Goal: Information Seeking & Learning: Check status

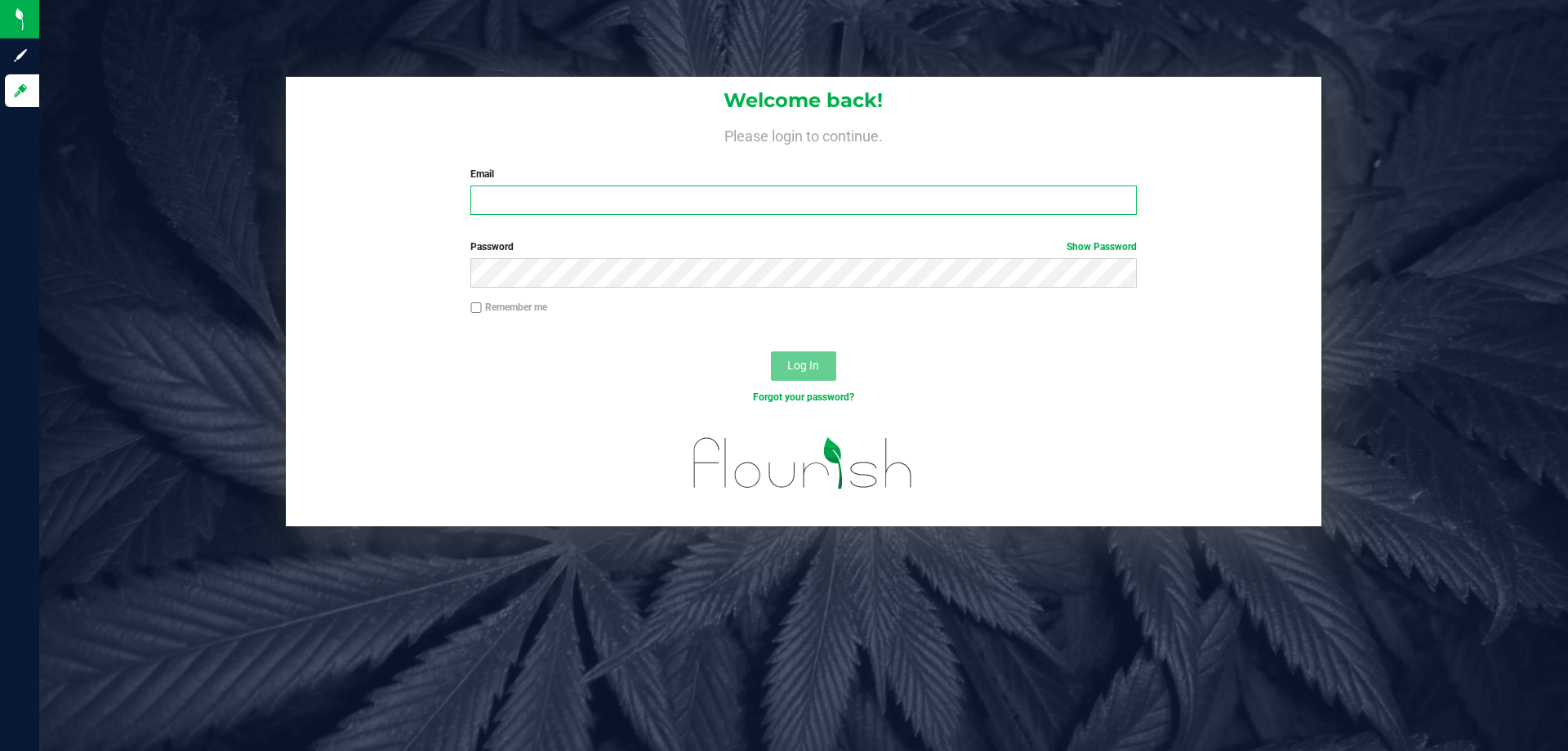
click at [675, 204] on input "Email" at bounding box center [803, 200] width 666 height 30
type input "[EMAIL_ADDRESS][DOMAIN_NAME]"
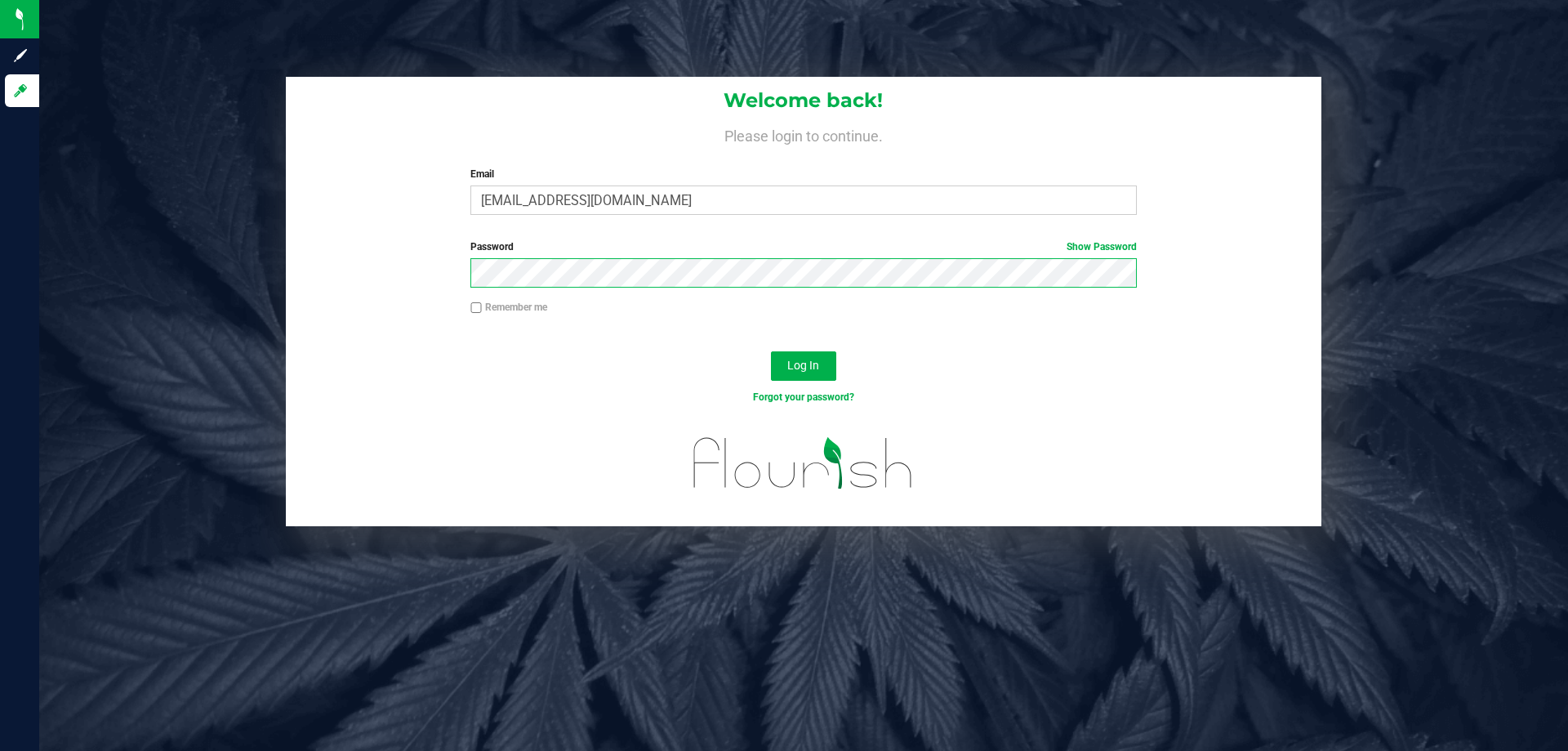
click at [770, 351] on button "Log In" at bounding box center [803, 366] width 66 height 30
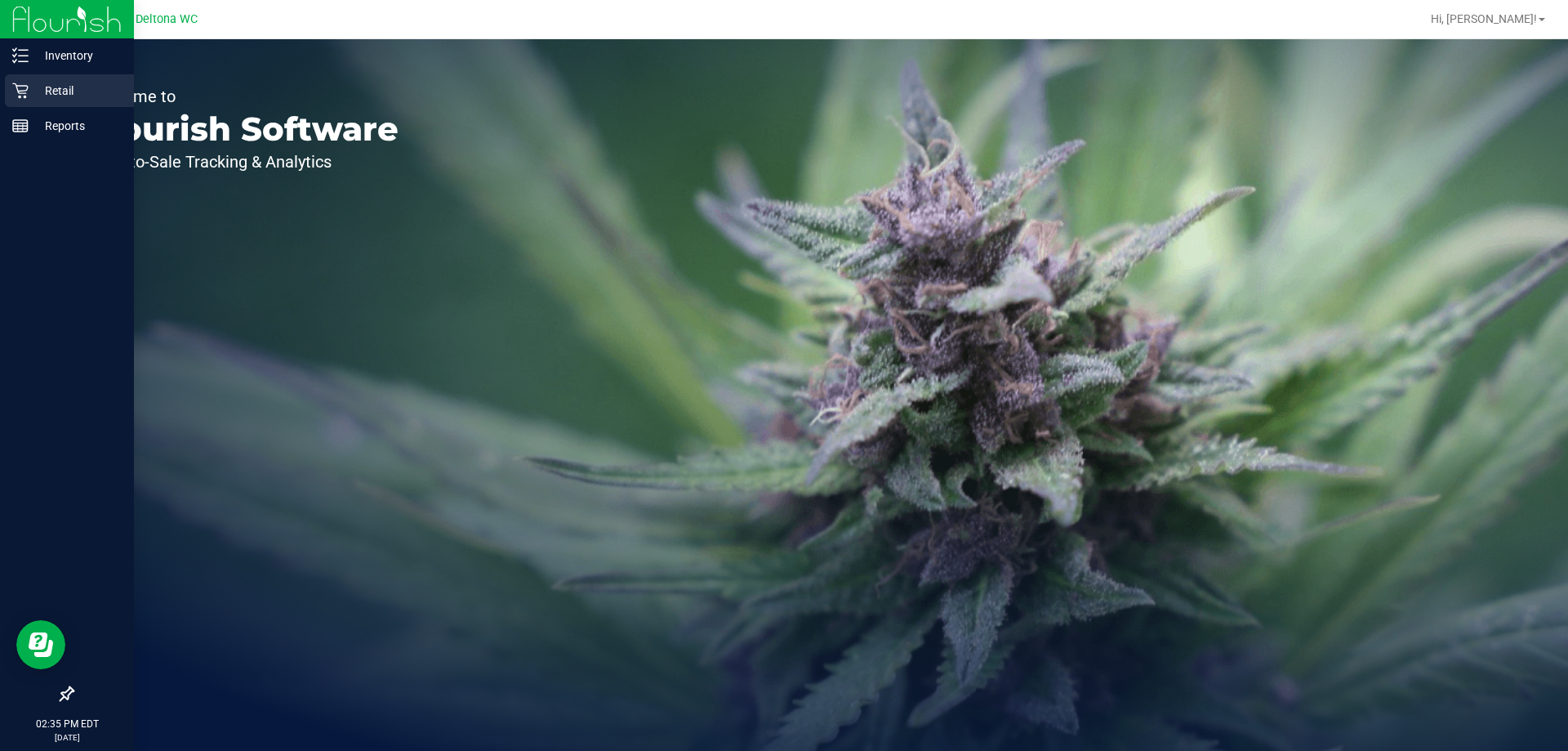
click at [60, 99] on p "Retail" at bounding box center [78, 91] width 98 height 20
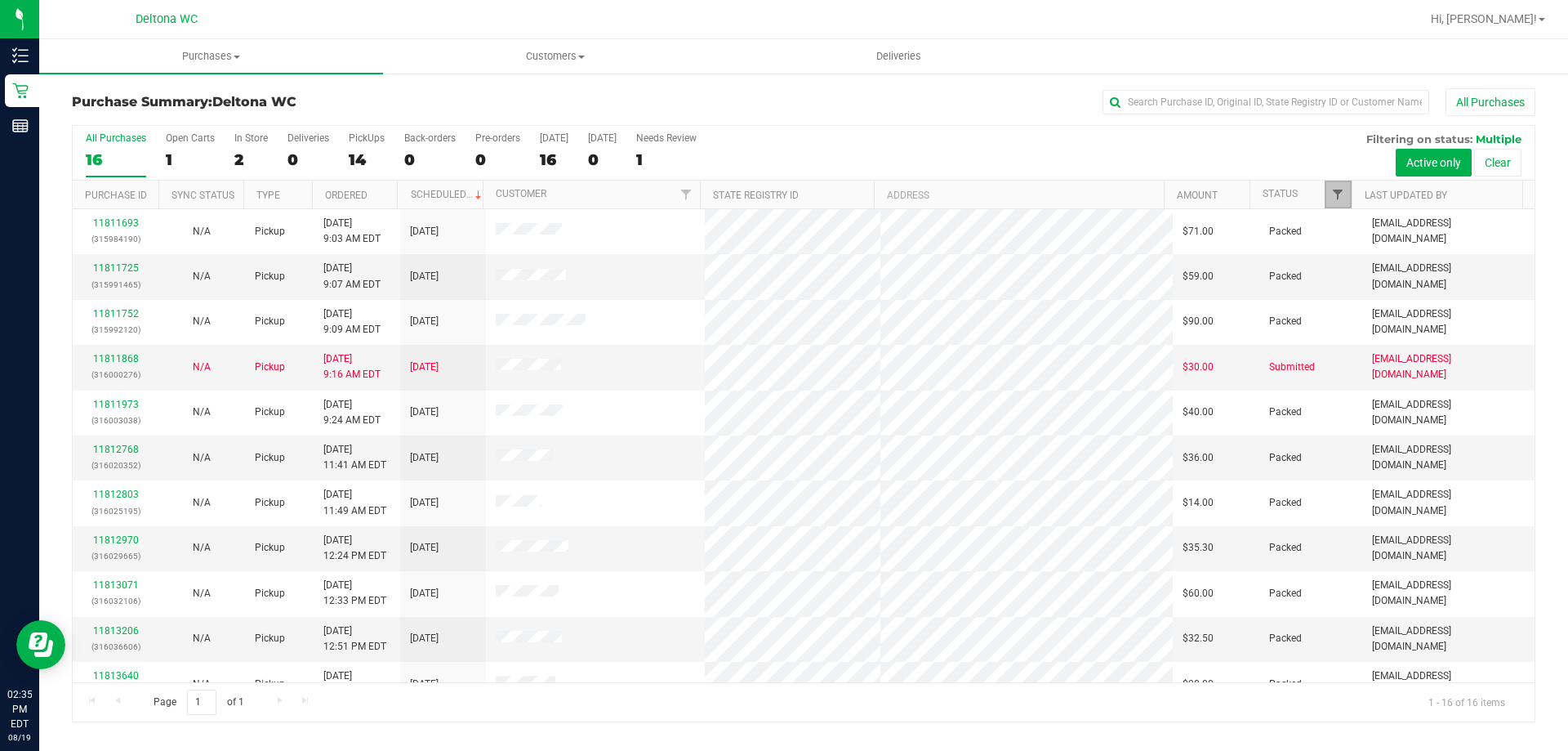
click at [1340, 193] on span "Filter" at bounding box center [1338, 194] width 13 height 13
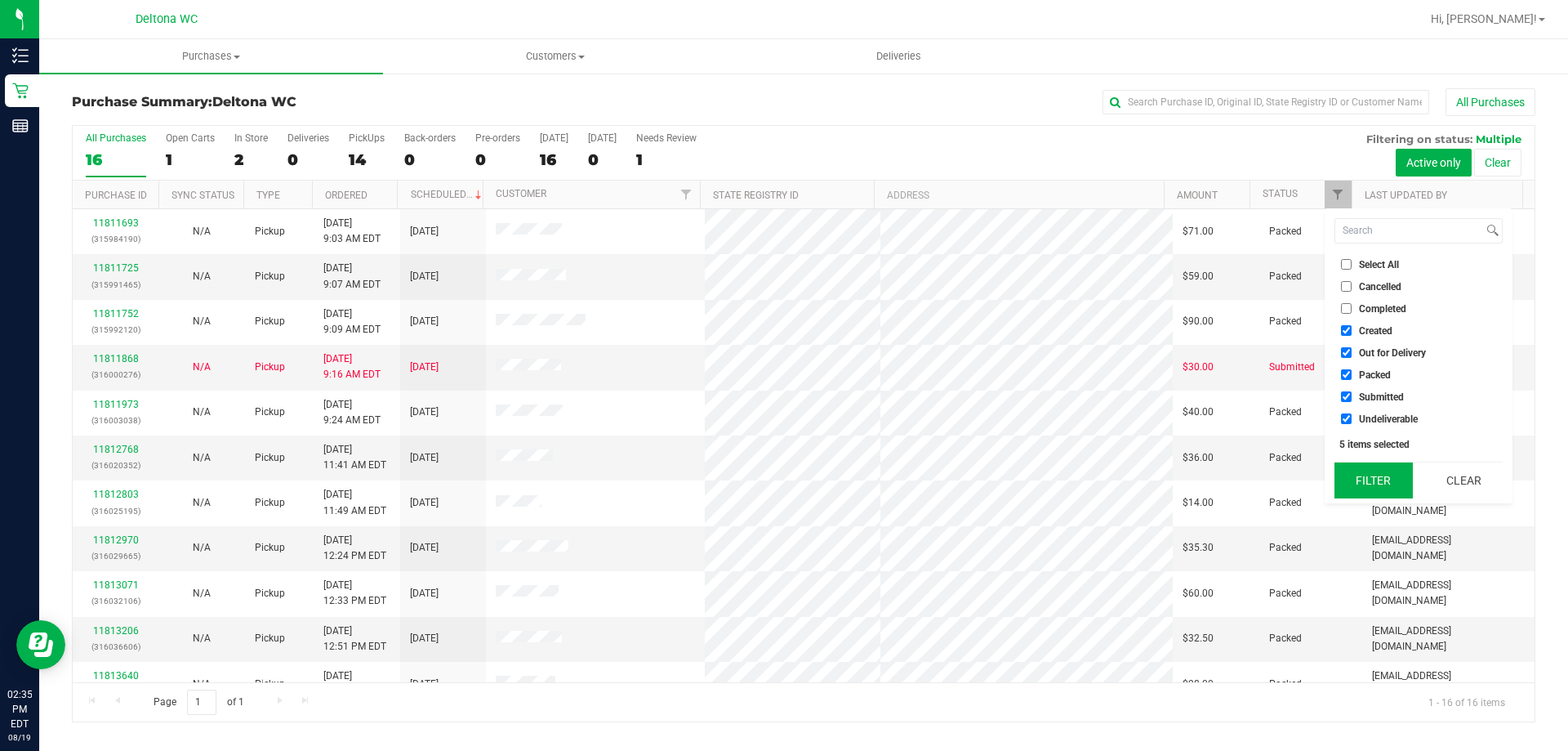
click at [1387, 479] on button "Filter" at bounding box center [1374, 480] width 79 height 36
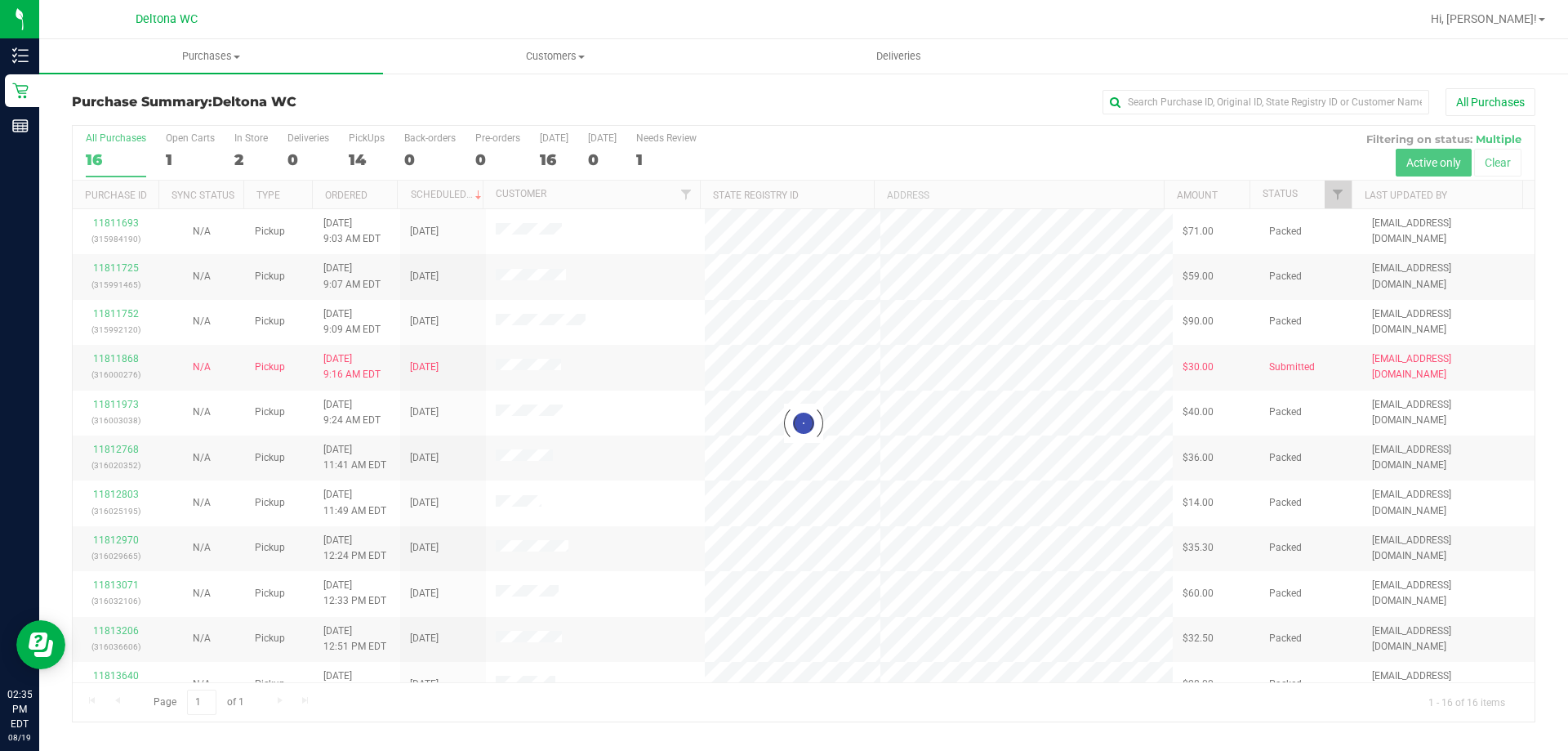
checkbox input "true"
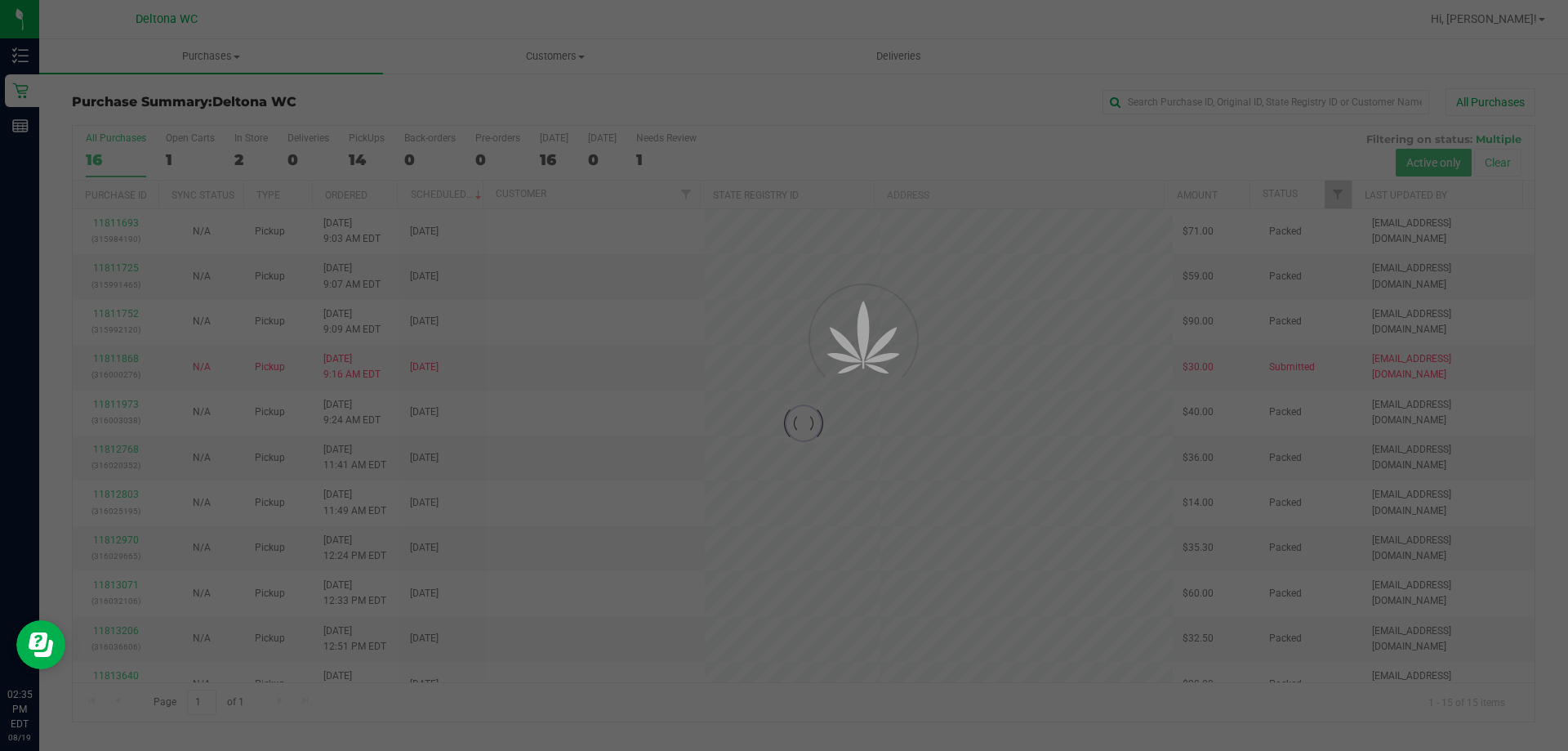
checkbox input "true"
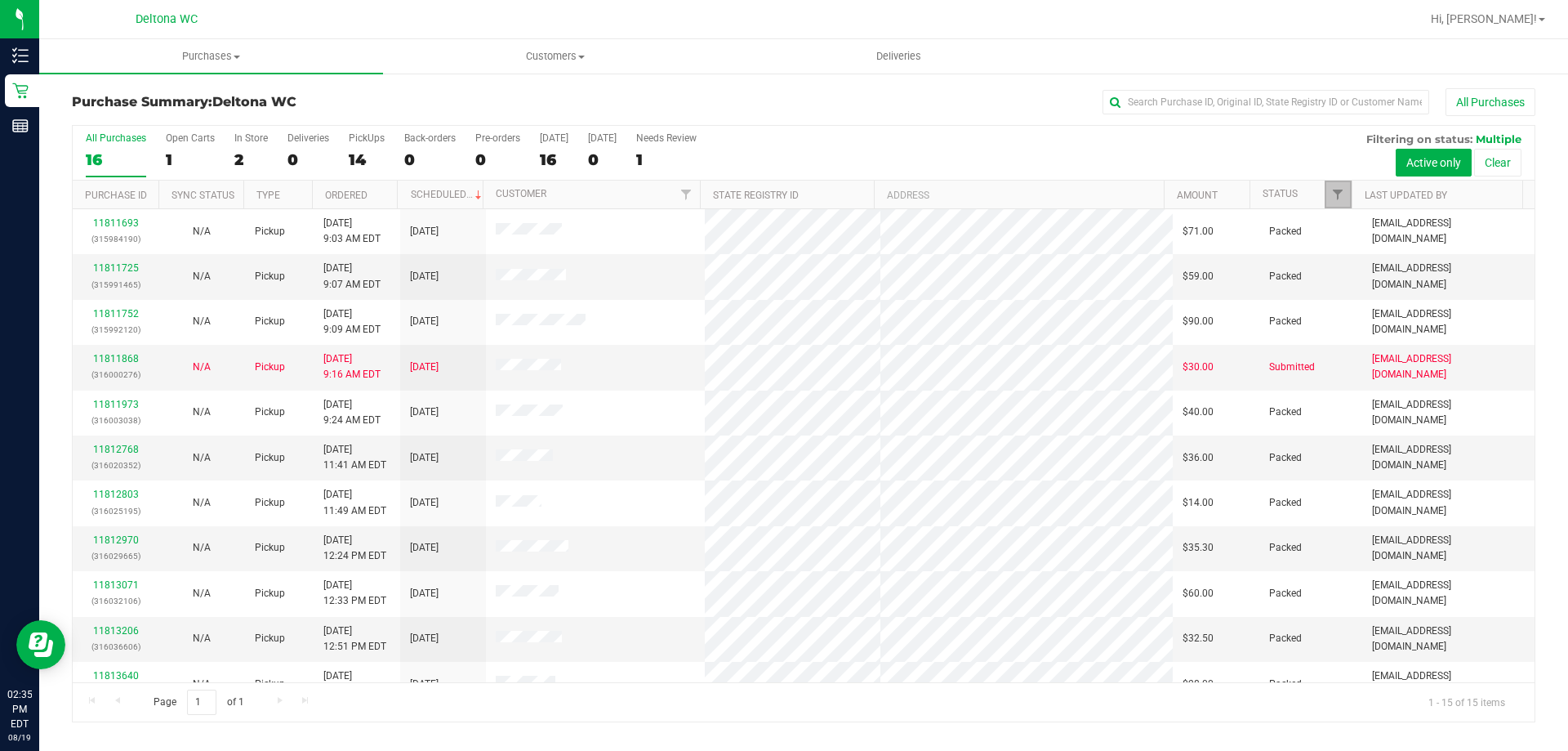
click at [1342, 190] on span "Filter" at bounding box center [1338, 194] width 13 height 13
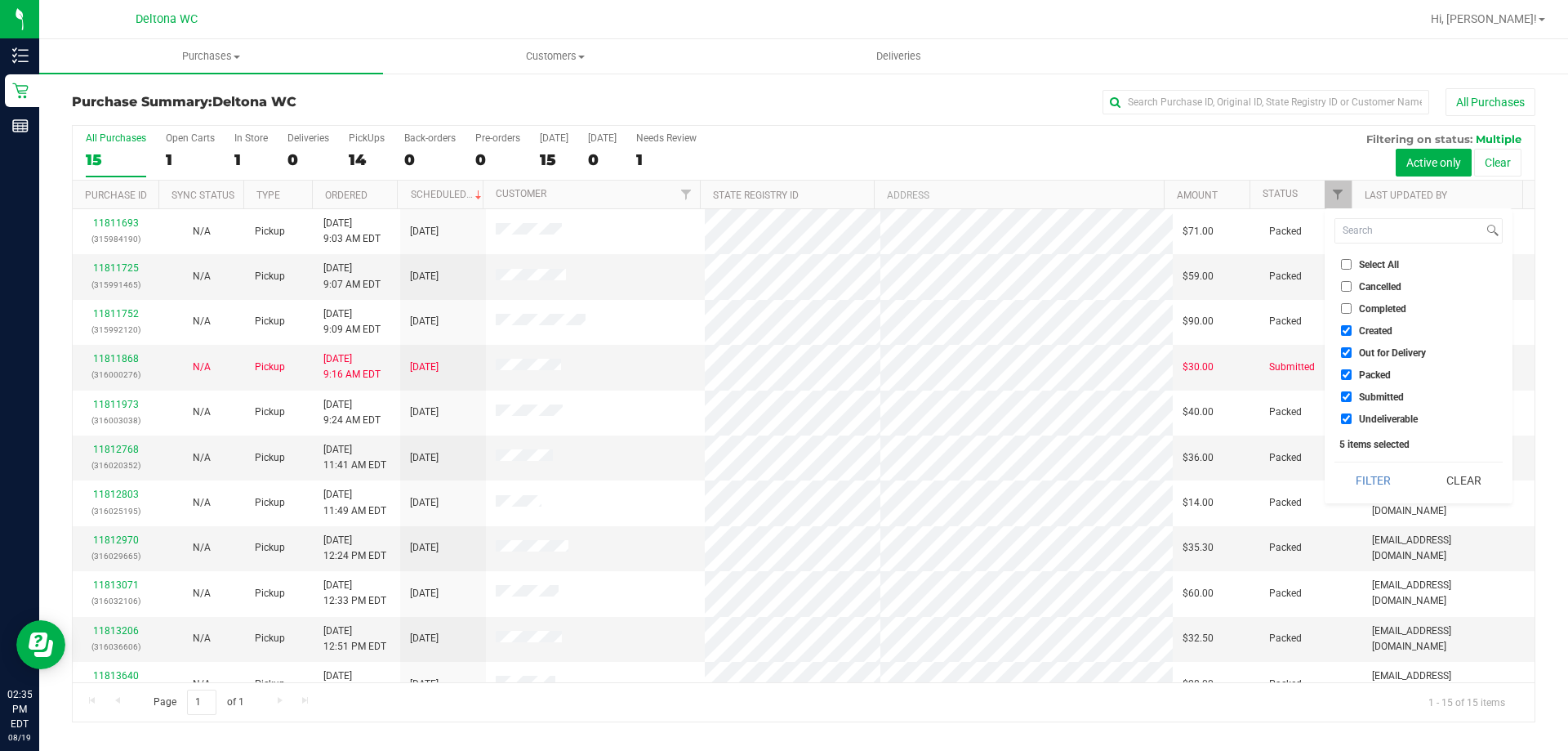
click at [1348, 368] on li "Packed" at bounding box center [1418, 374] width 168 height 17
click at [1347, 344] on li "Out for Delivery" at bounding box center [1418, 352] width 168 height 17
drag, startPoint x: 1348, startPoint y: 325, endPoint x: 1338, endPoint y: 359, distance: 35.4
click at [1348, 326] on input "Created" at bounding box center [1346, 330] width 11 height 11
checkbox input "false"
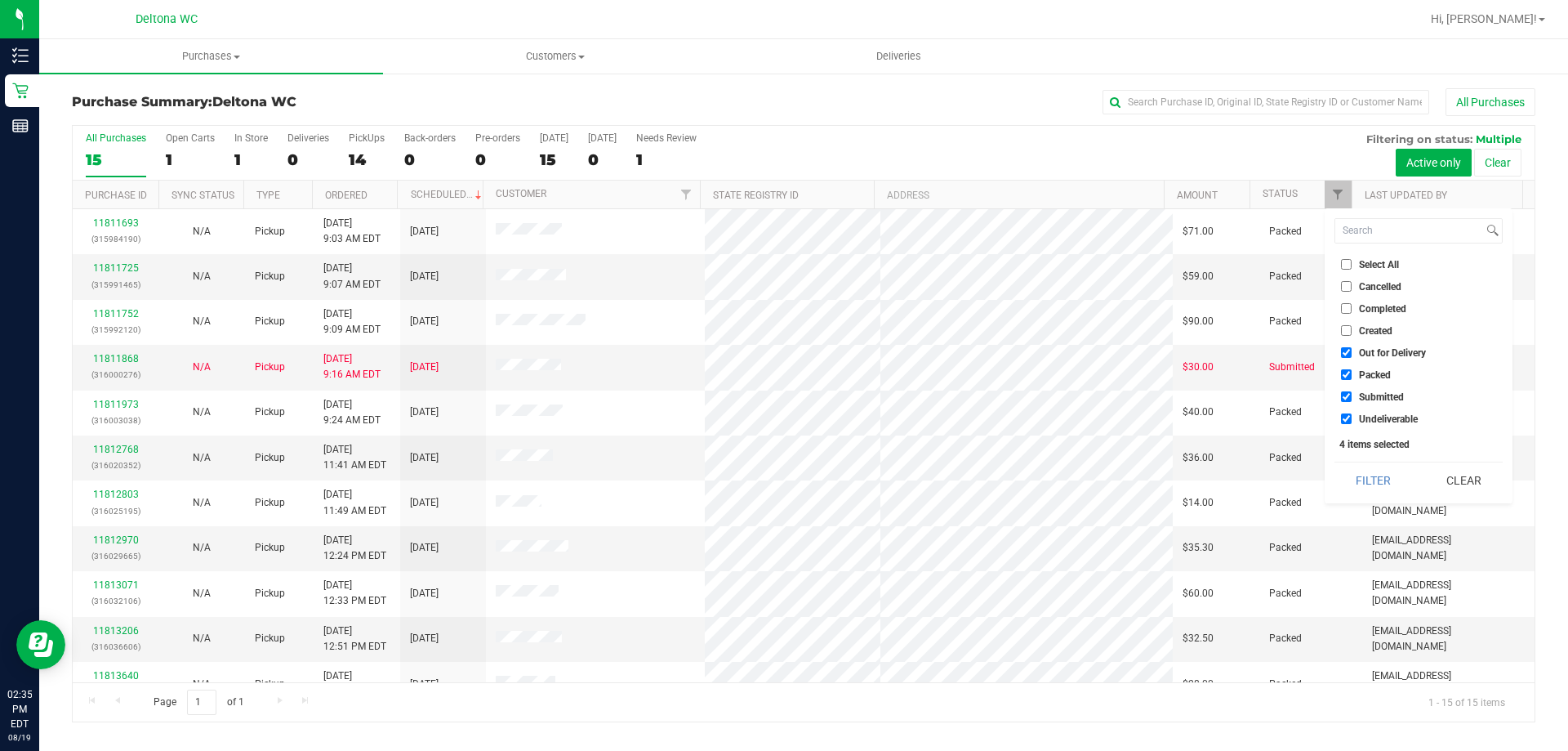
click at [1346, 344] on li "Out for Delivery" at bounding box center [1418, 352] width 168 height 17
click at [1347, 352] on input "Out for Delivery" at bounding box center [1346, 352] width 11 height 11
checkbox input "false"
drag, startPoint x: 1348, startPoint y: 374, endPoint x: 1343, endPoint y: 393, distance: 19.6
click at [1348, 375] on input "Packed" at bounding box center [1346, 374] width 11 height 11
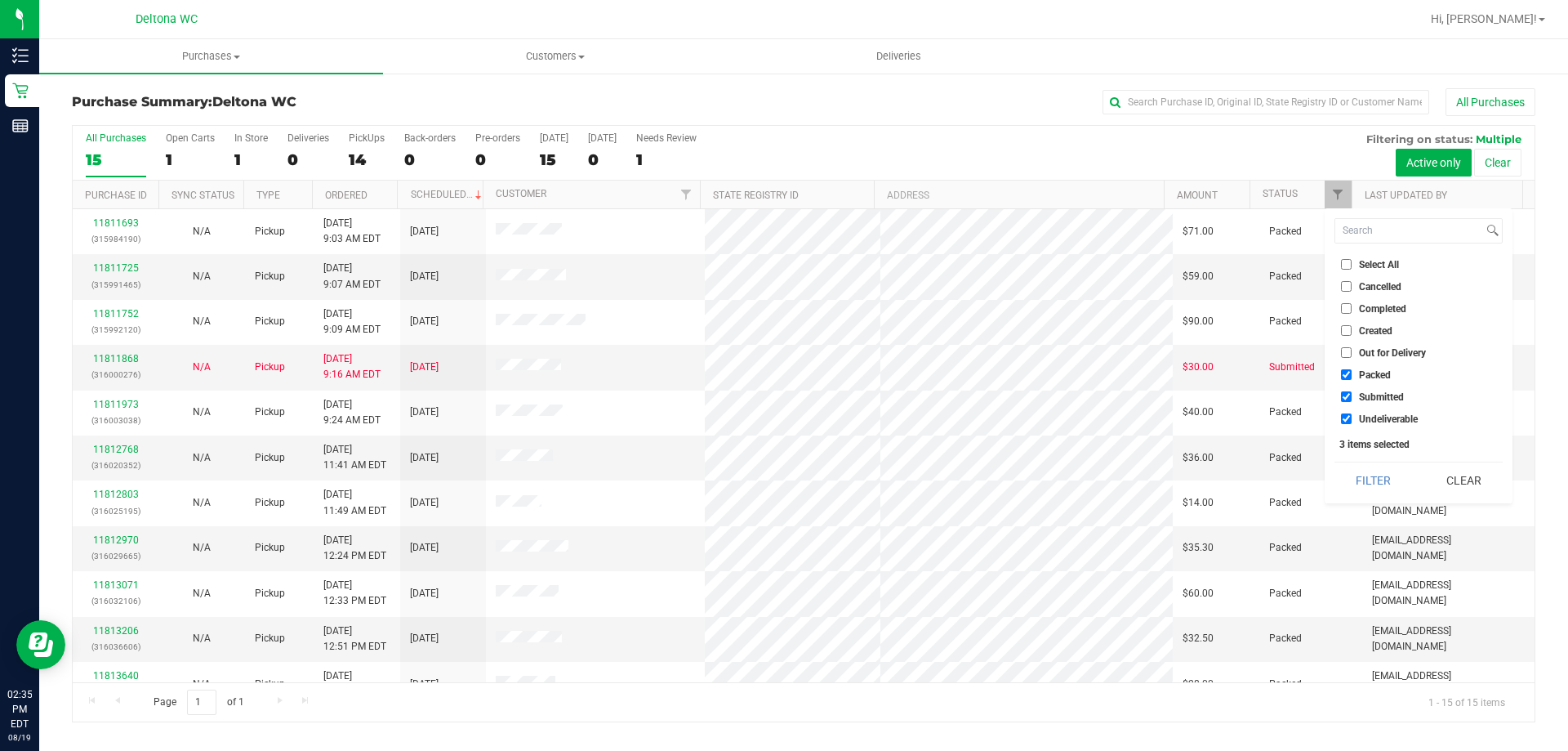
checkbox input "false"
click at [1343, 415] on input "Undeliverable" at bounding box center [1346, 418] width 11 height 11
checkbox input "false"
click at [1403, 471] on button "Filter" at bounding box center [1374, 480] width 79 height 36
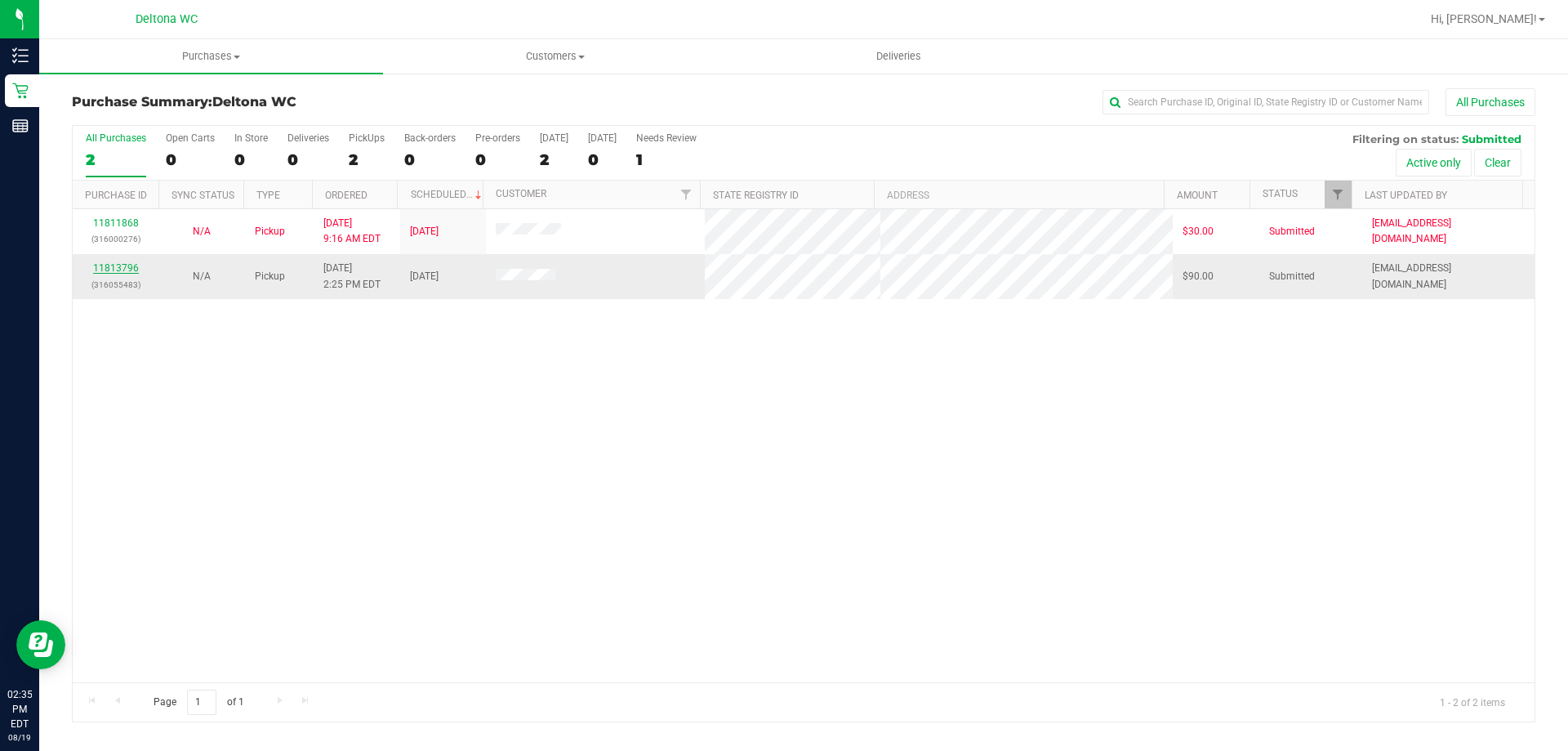
click at [115, 266] on link "11813796" at bounding box center [116, 268] width 46 height 11
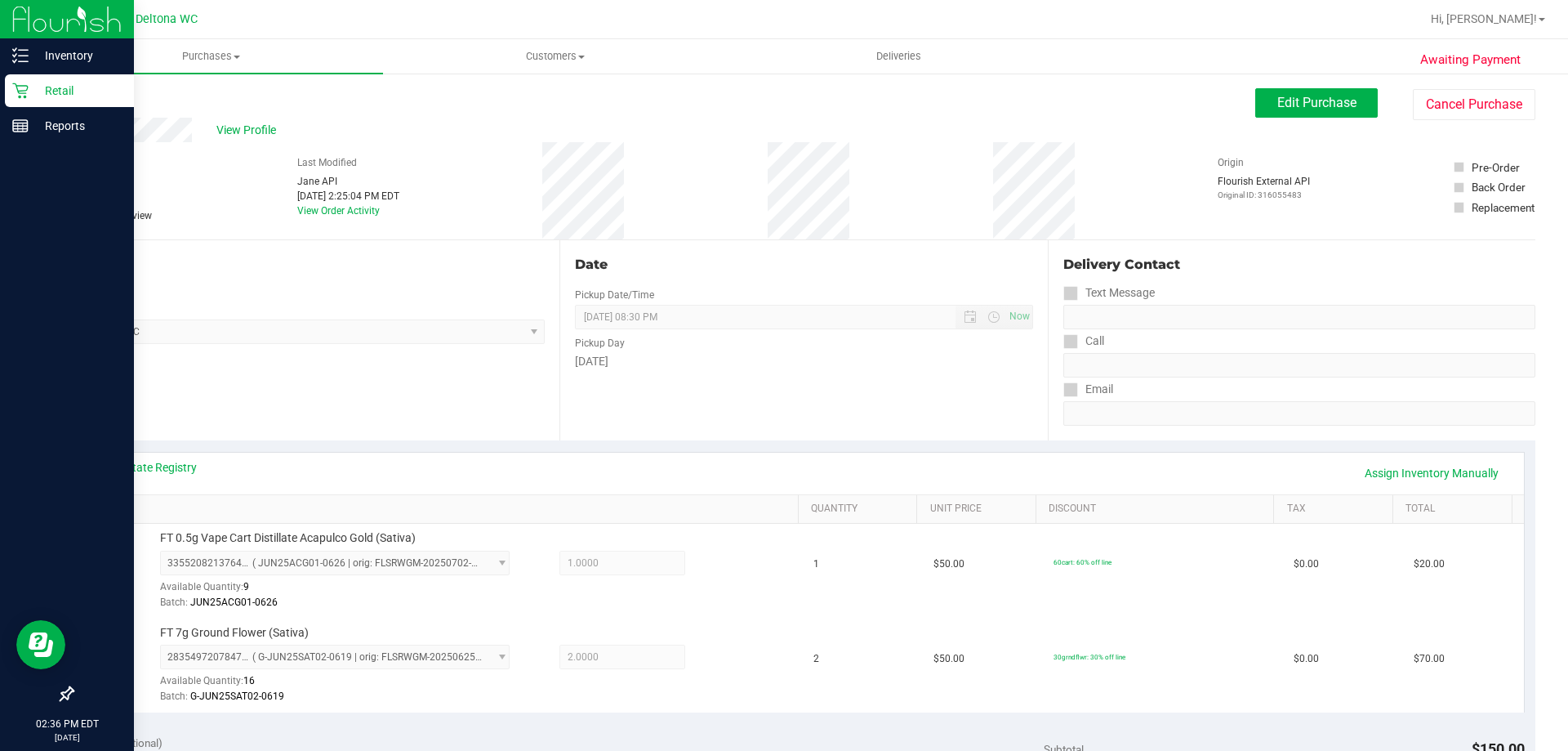
click at [7, 287] on div at bounding box center [66, 411] width 134 height 534
click at [0, 342] on div at bounding box center [66, 411] width 134 height 534
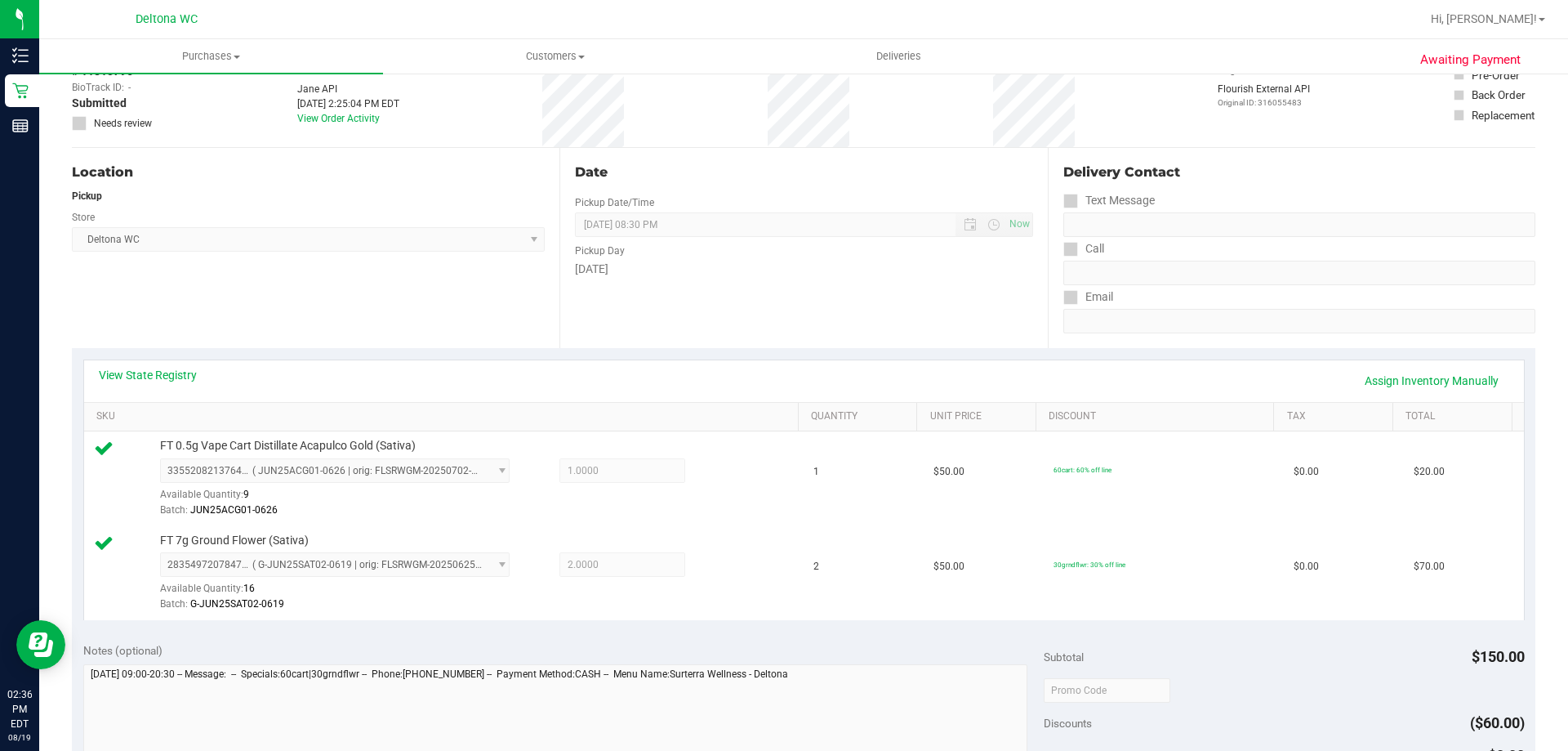
scroll to position [245, 0]
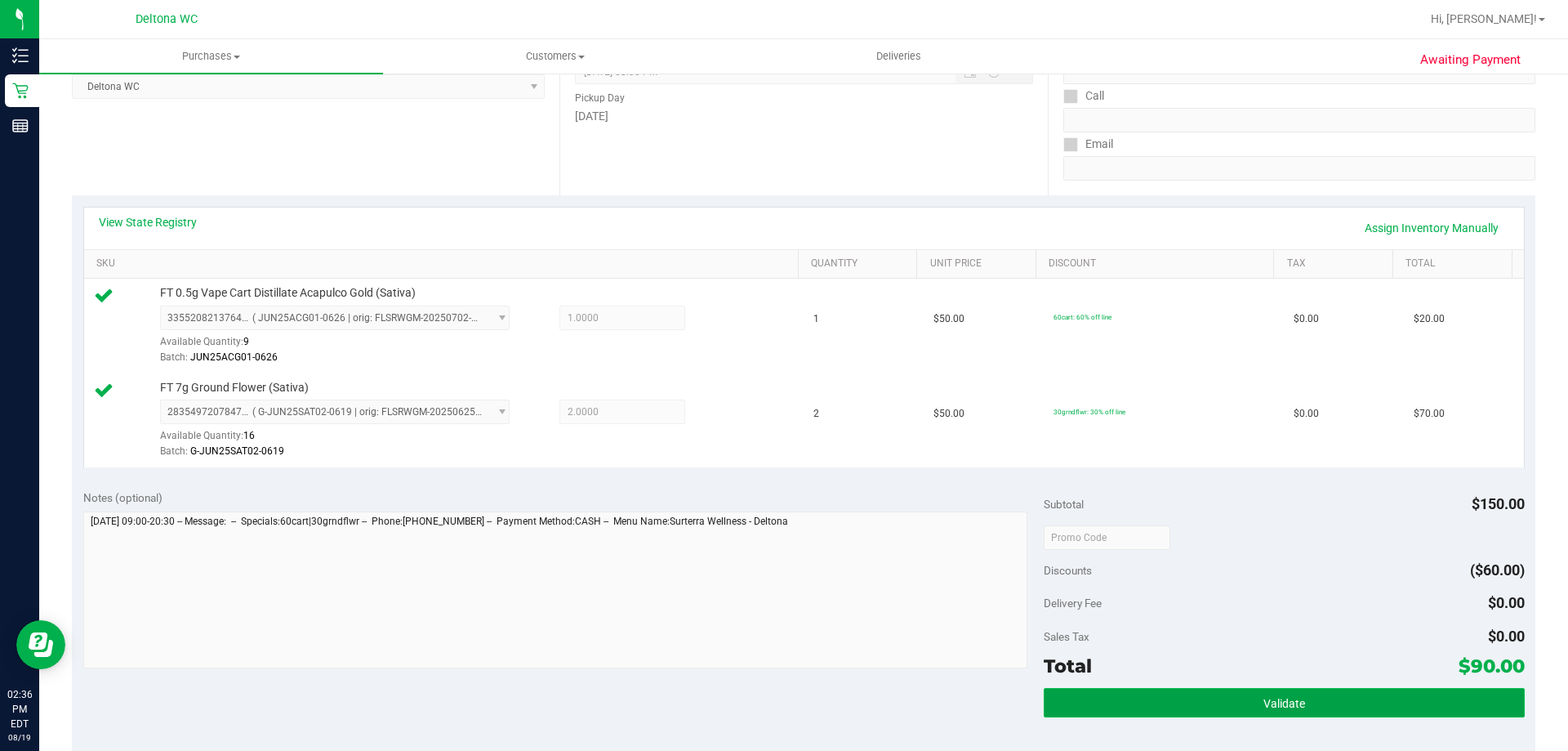
click at [1113, 704] on button "Validate" at bounding box center [1284, 703] width 480 height 30
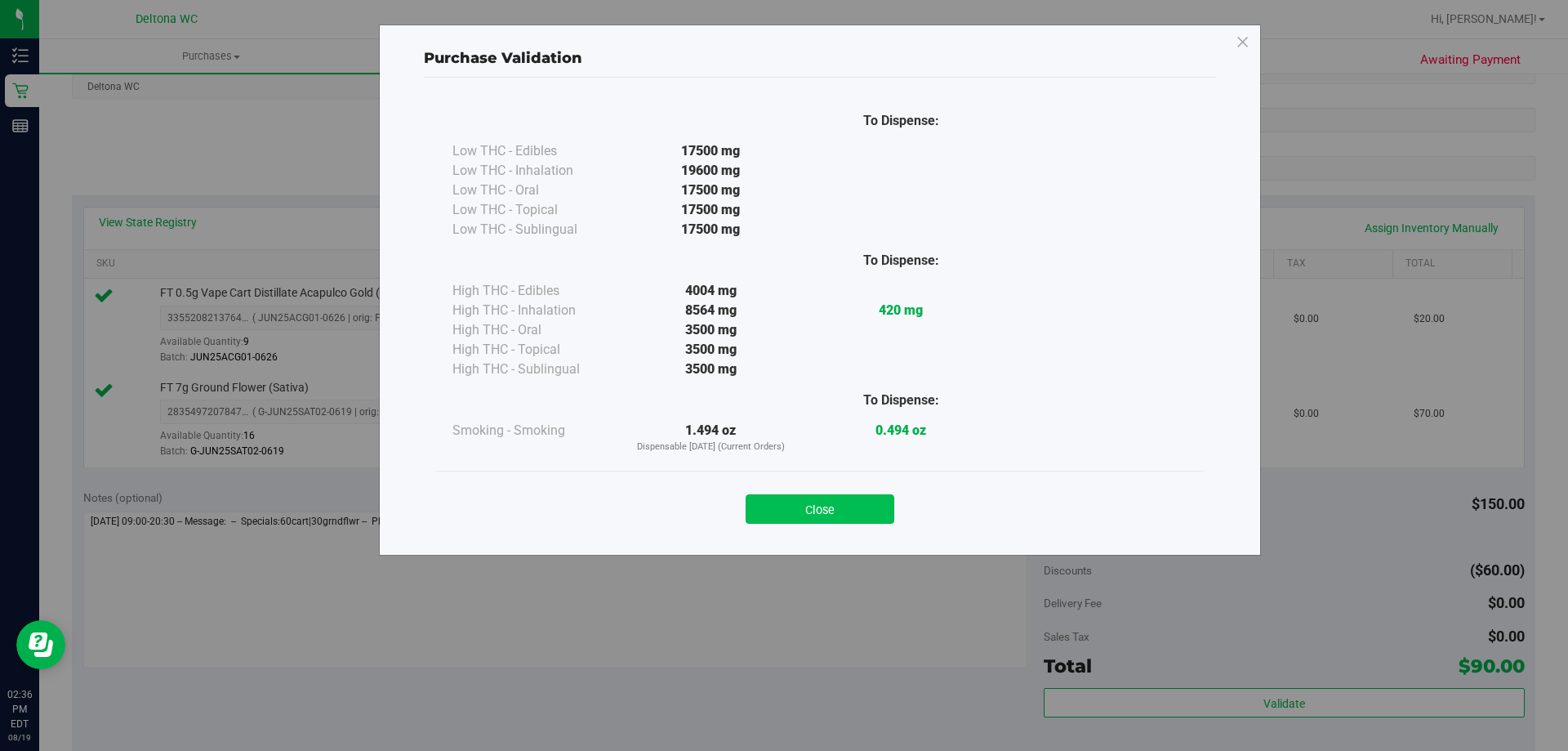
click at [854, 505] on button "Close" at bounding box center [820, 509] width 148 height 30
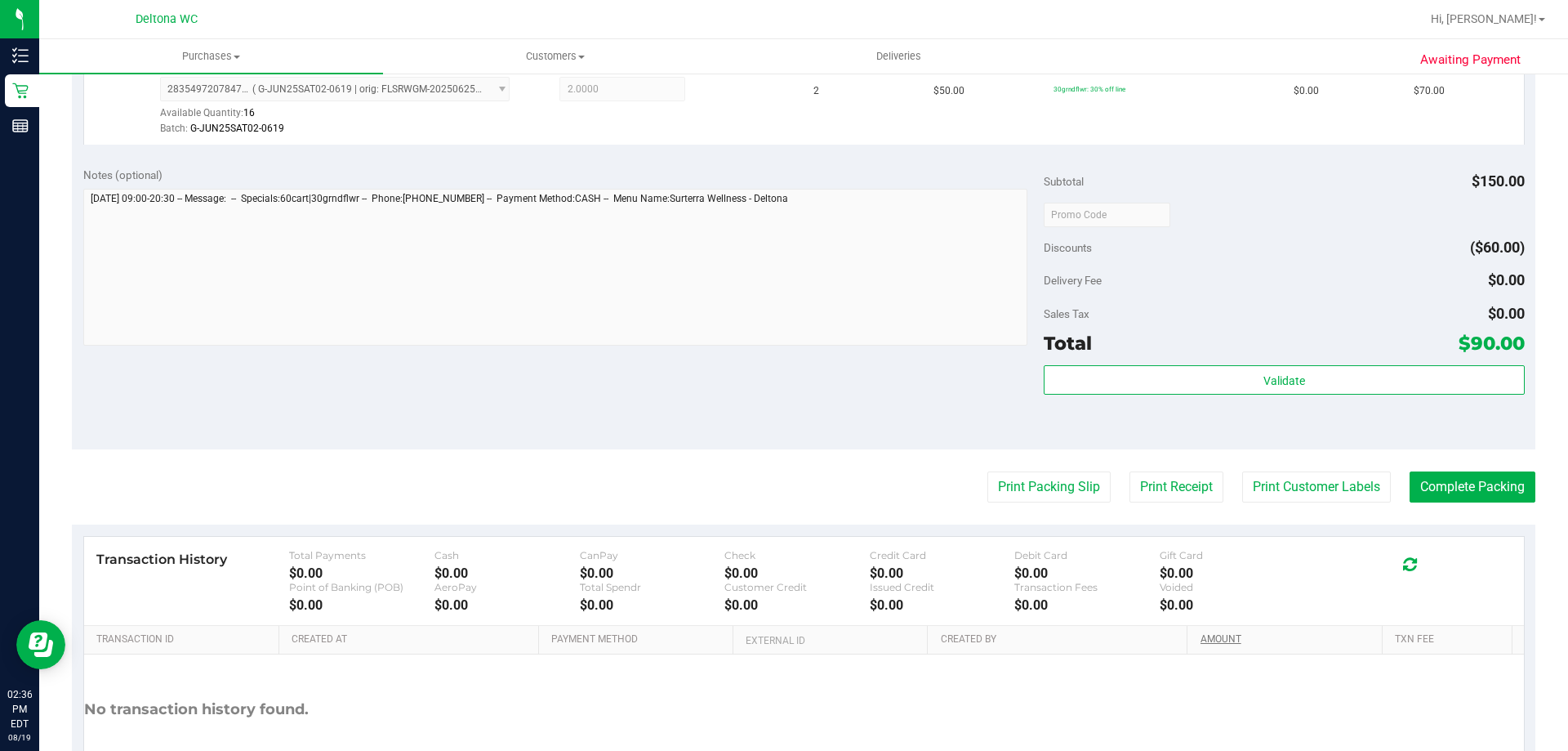
scroll to position [653, 0]
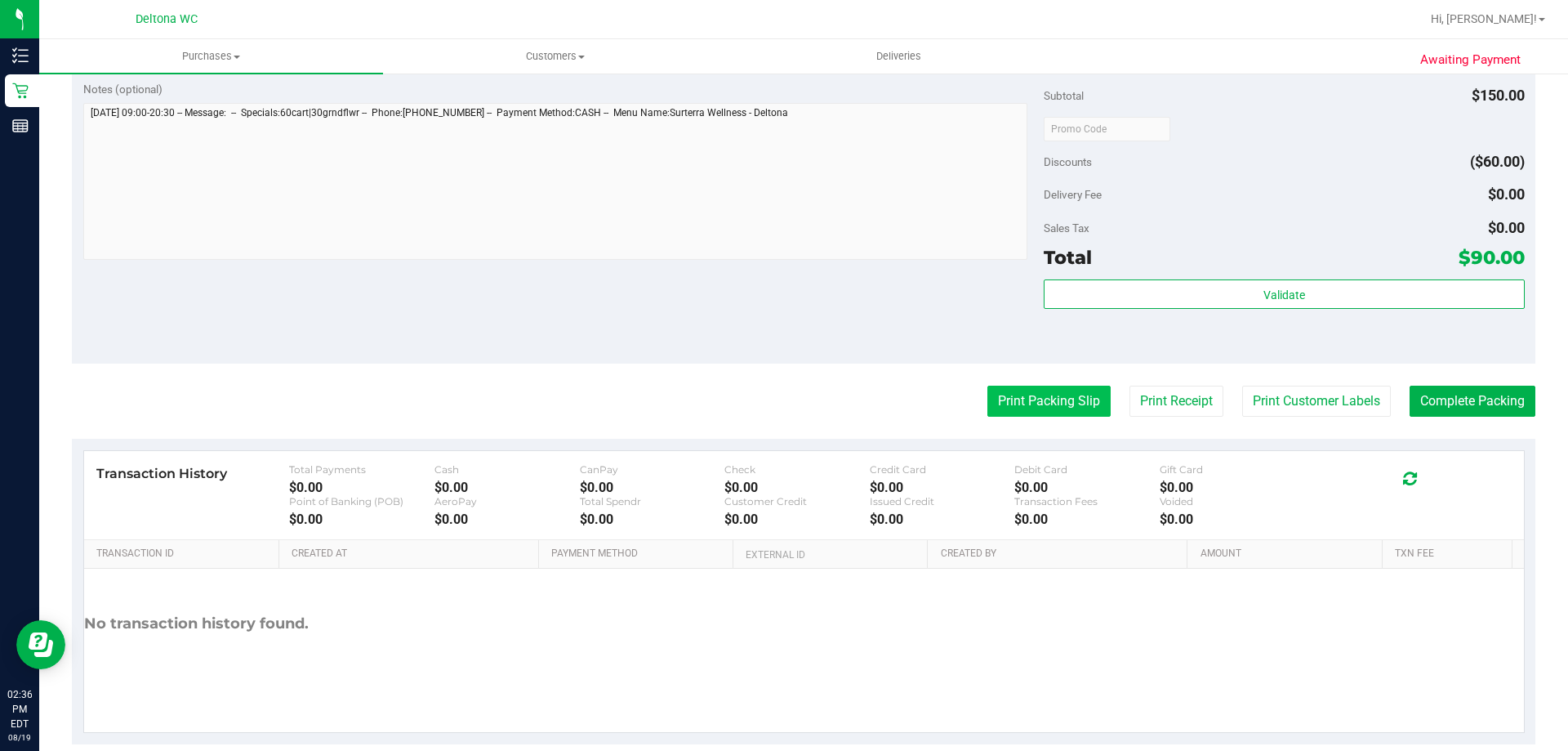
click at [1032, 396] on button "Print Packing Slip" at bounding box center [1048, 401] width 123 height 31
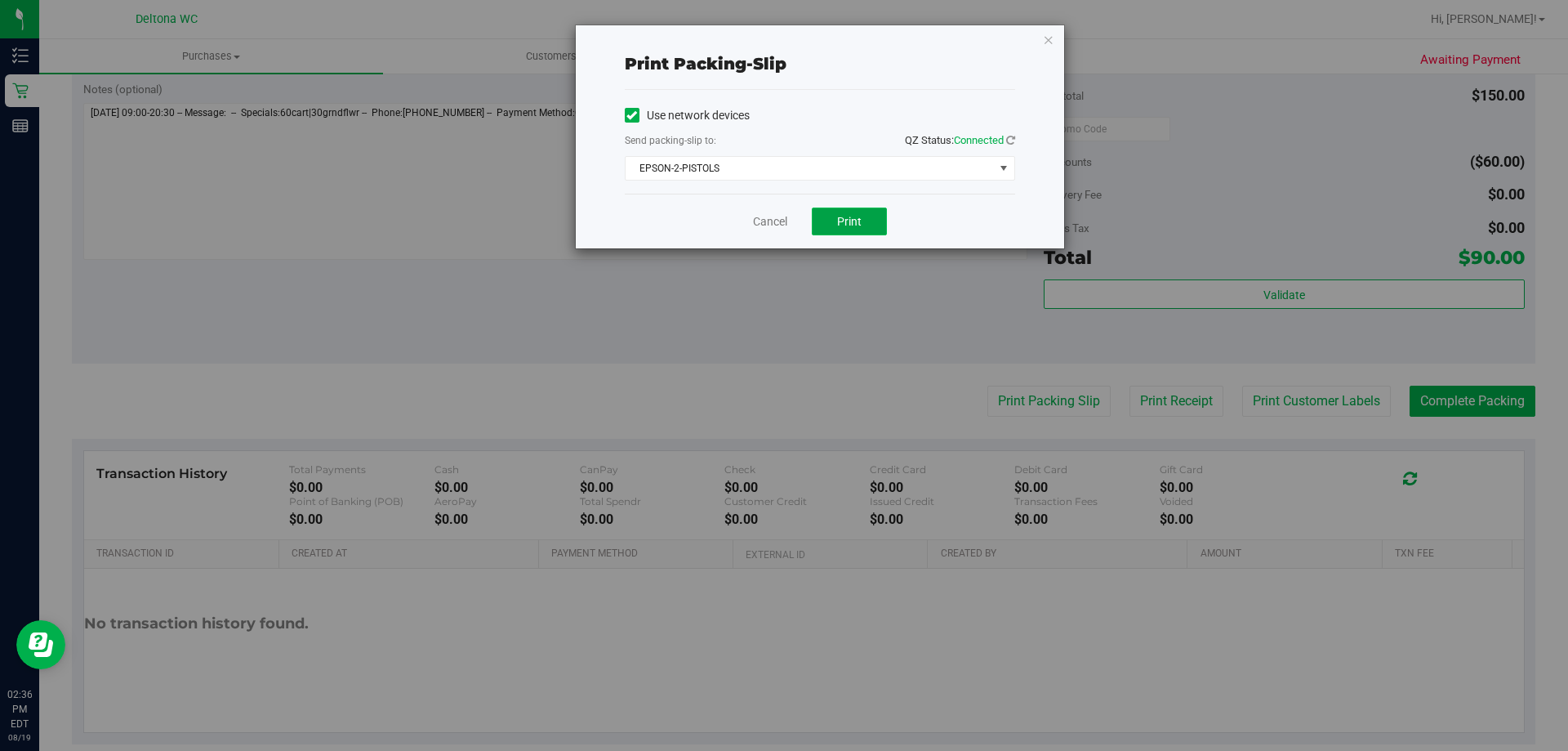
click at [857, 221] on span "Print" at bounding box center [849, 221] width 25 height 13
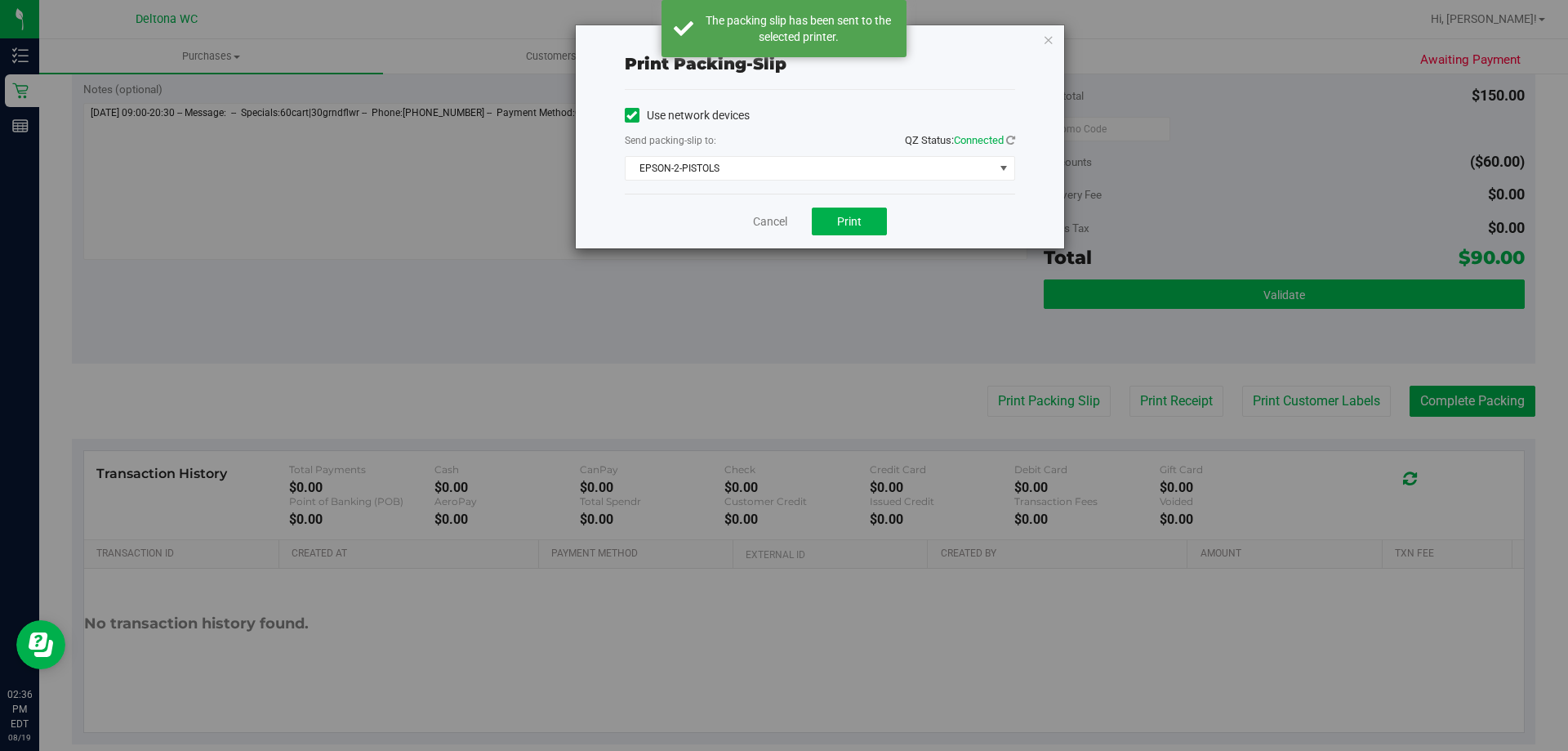
drag, startPoint x: 1043, startPoint y: 45, endPoint x: 1270, endPoint y: 287, distance: 331.8
click at [1043, 46] on icon "button" at bounding box center [1048, 39] width 11 height 20
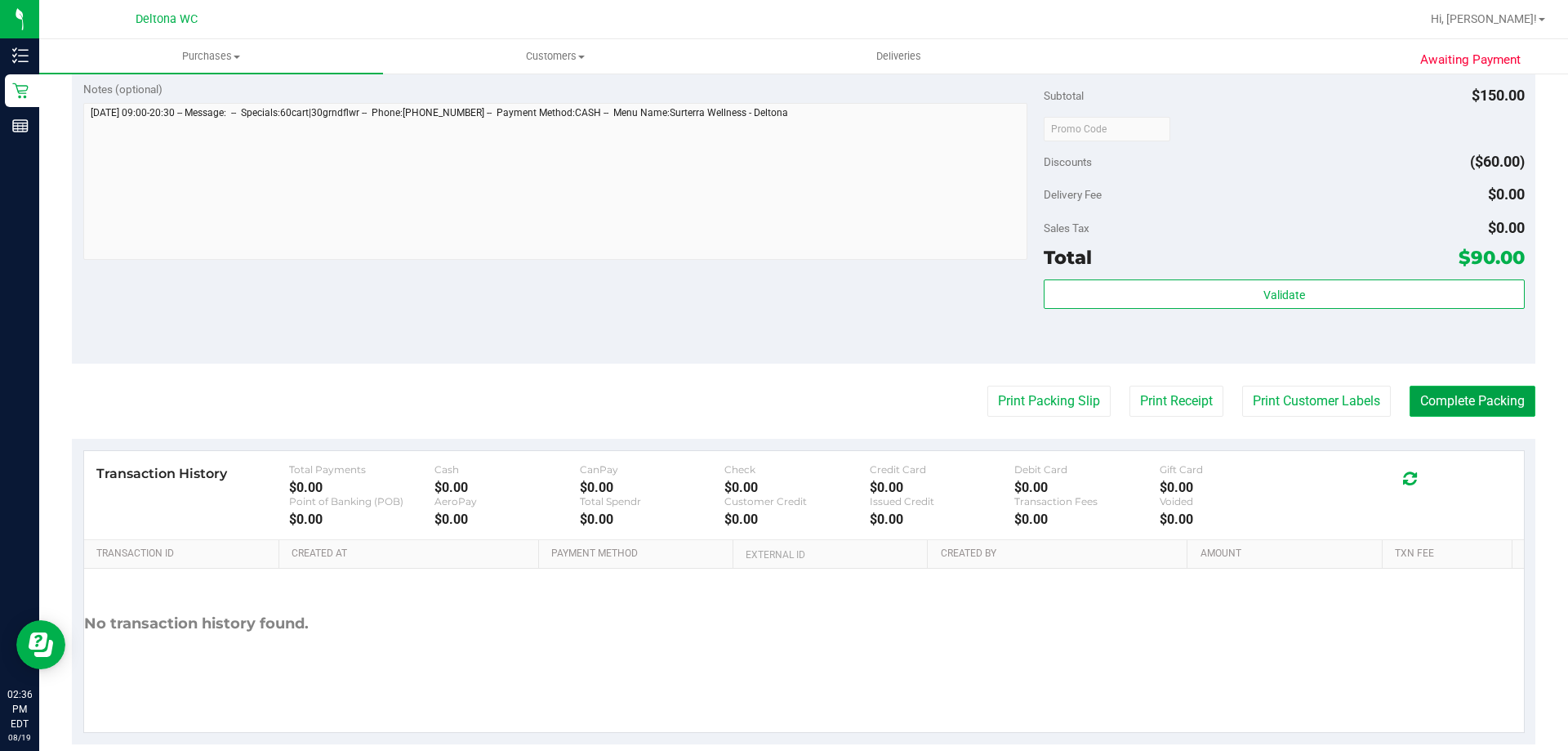
click at [1464, 412] on button "Complete Packing" at bounding box center [1471, 401] width 125 height 31
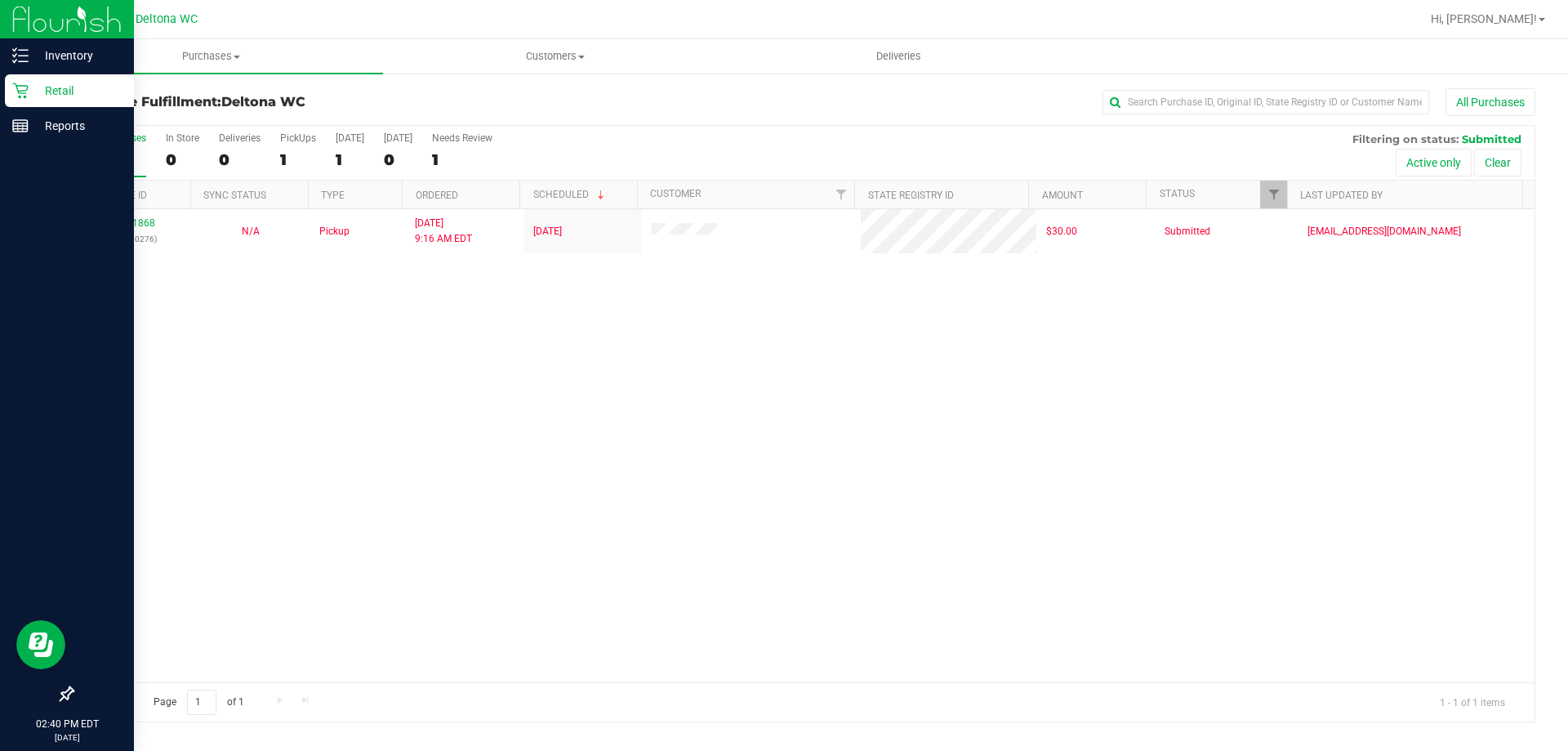
click at [43, 87] on p "Retail" at bounding box center [78, 91] width 98 height 20
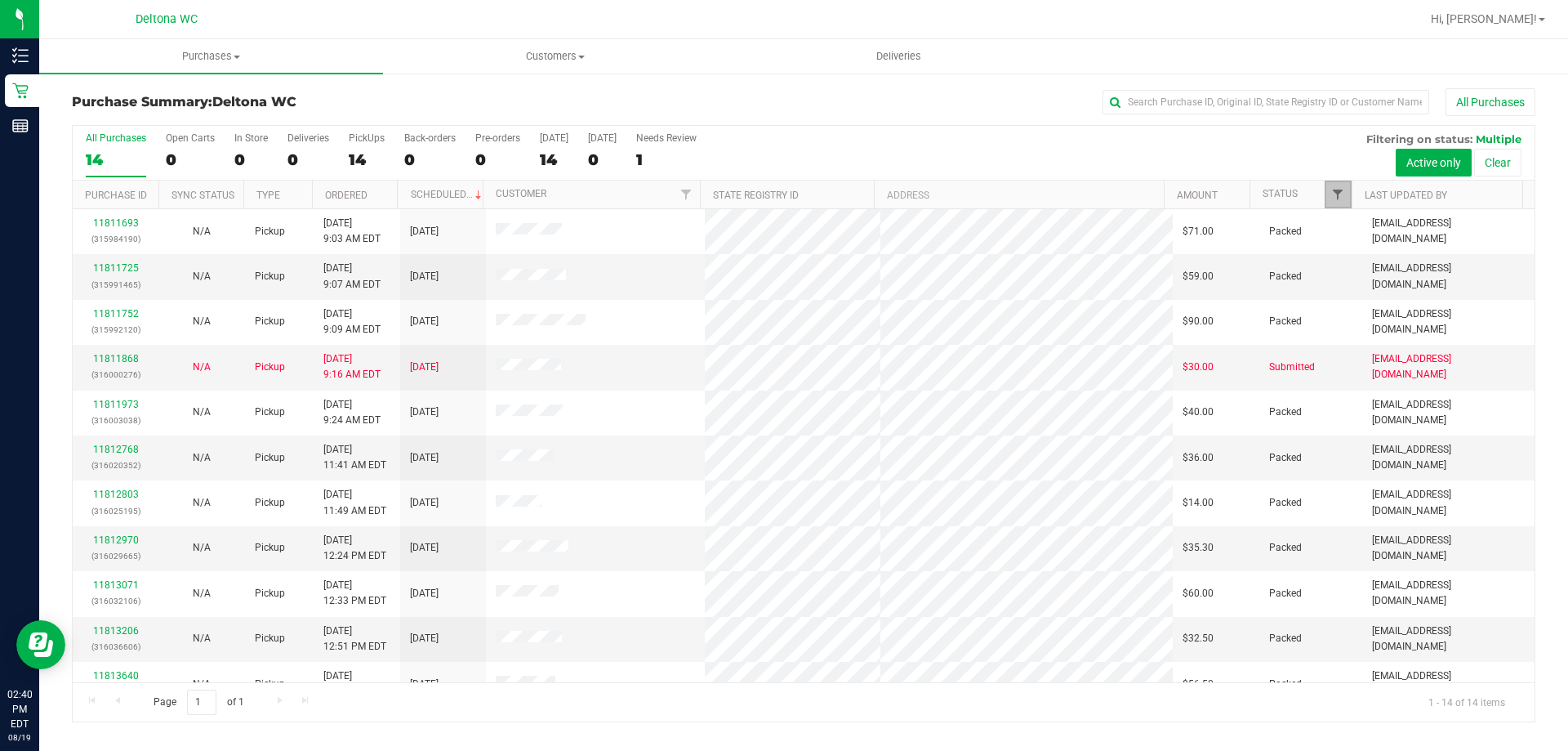
click at [1334, 193] on span "Filter" at bounding box center [1338, 194] width 13 height 13
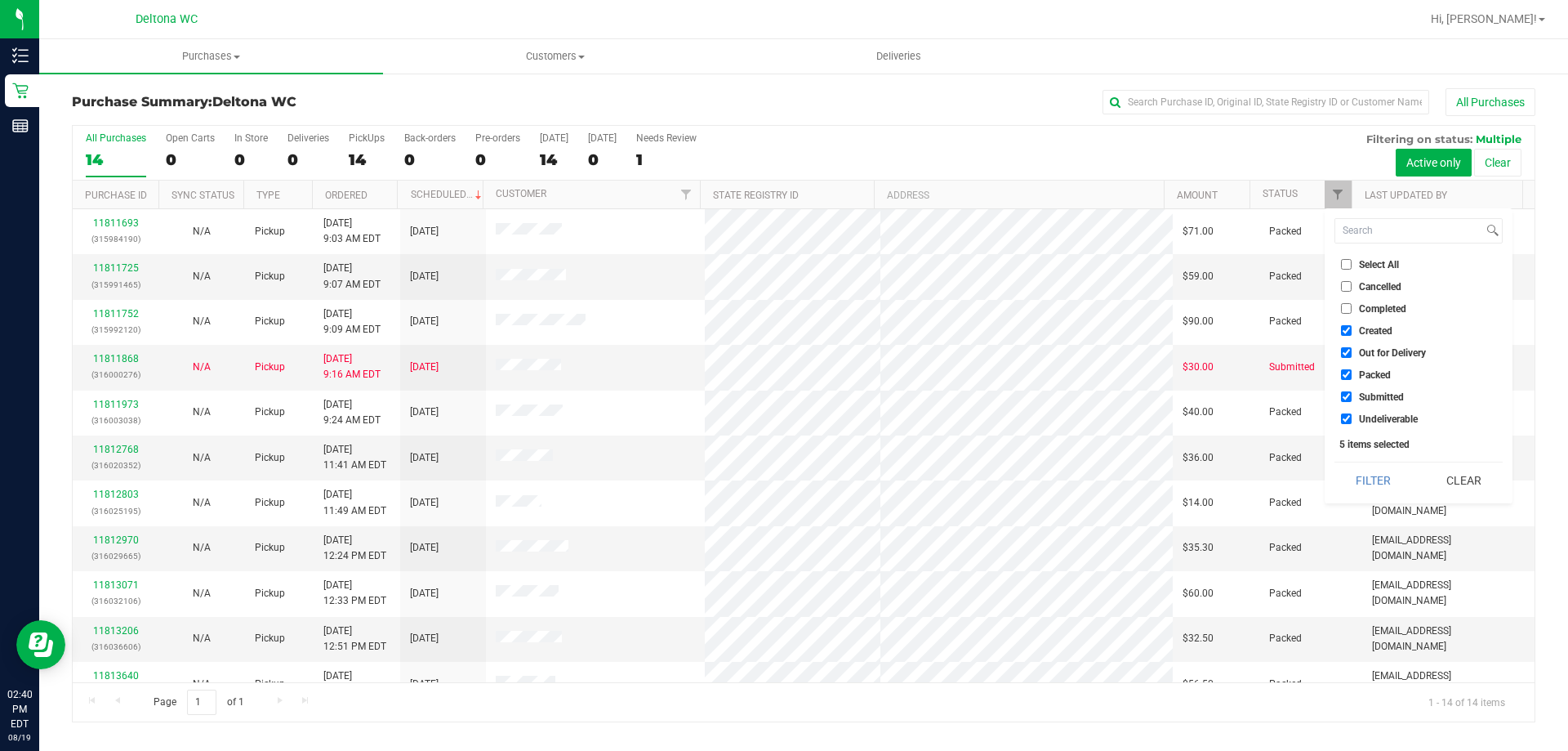
click at [1384, 422] on span "Undeliverable" at bounding box center [1388, 419] width 59 height 10
click at [1352, 422] on input "Undeliverable" at bounding box center [1346, 418] width 11 height 11
checkbox input "false"
click at [1355, 378] on label "Packed" at bounding box center [1366, 374] width 50 height 11
click at [1352, 378] on input "Packed" at bounding box center [1346, 374] width 11 height 11
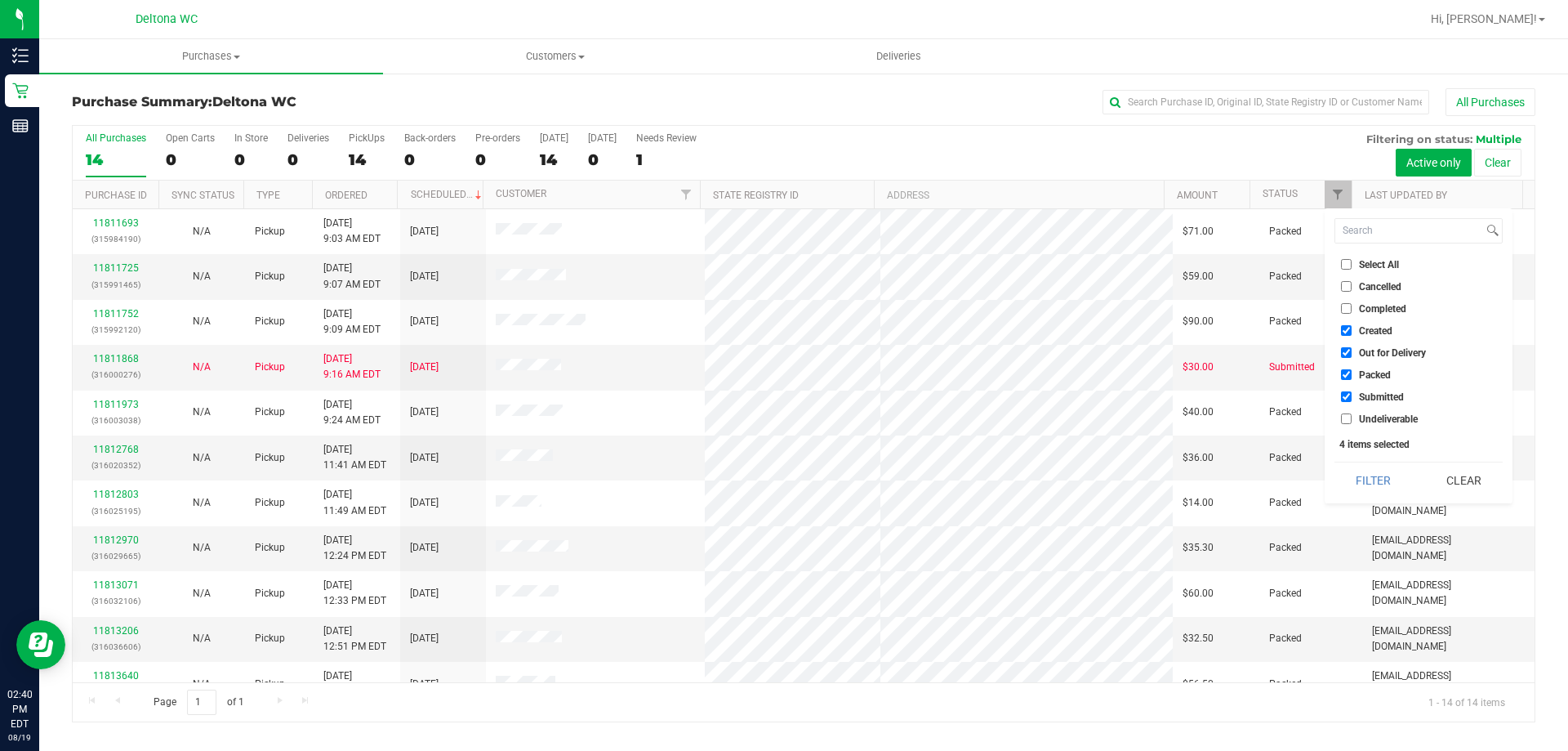
checkbox input "false"
click at [1353, 354] on label "Out for Delivery" at bounding box center [1384, 352] width 85 height 11
click at [1352, 354] on input "Out for Delivery" at bounding box center [1346, 352] width 11 height 11
checkbox input "false"
click at [1347, 332] on input "Created" at bounding box center [1346, 330] width 11 height 11
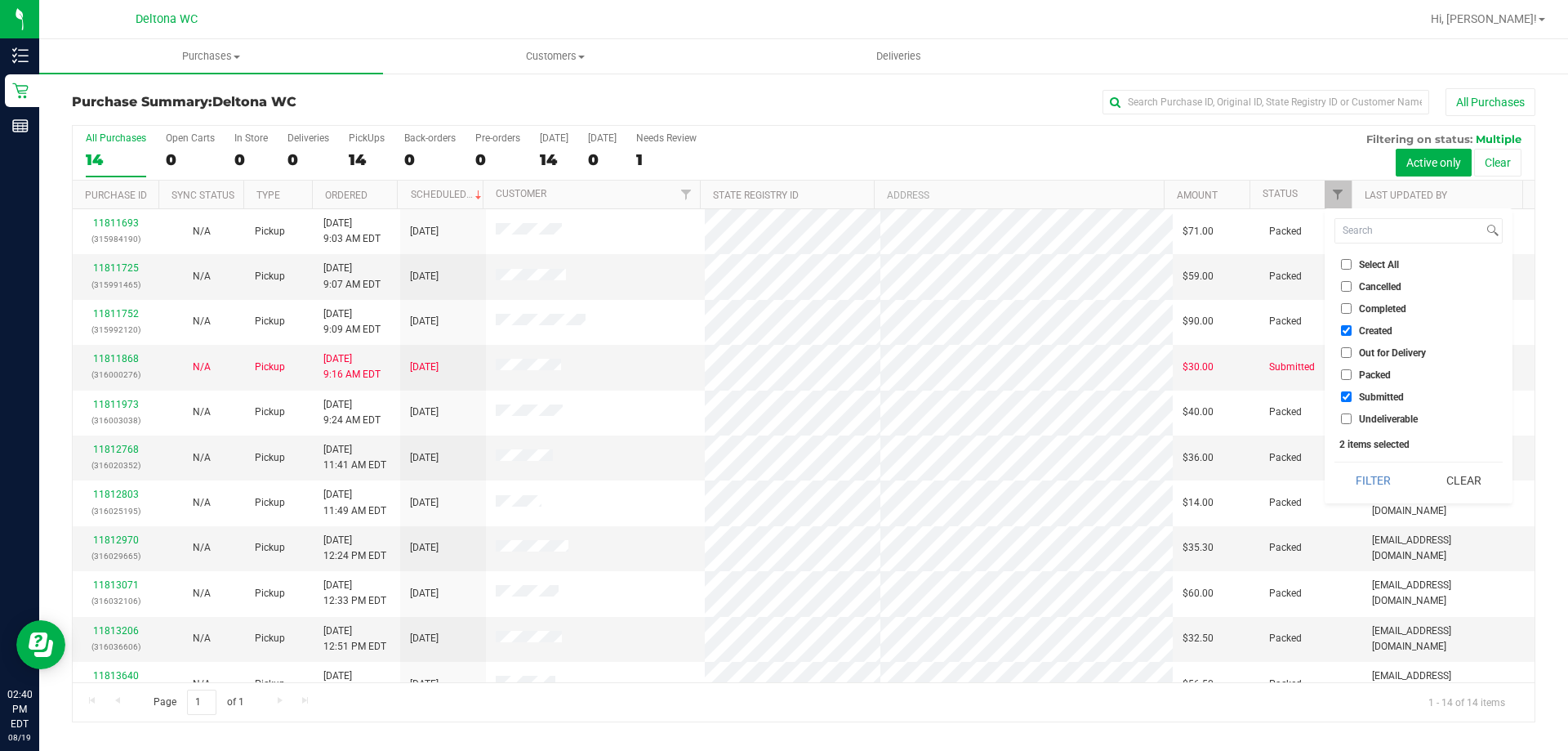
checkbox input "false"
click at [1358, 470] on button "Filter" at bounding box center [1374, 480] width 79 height 36
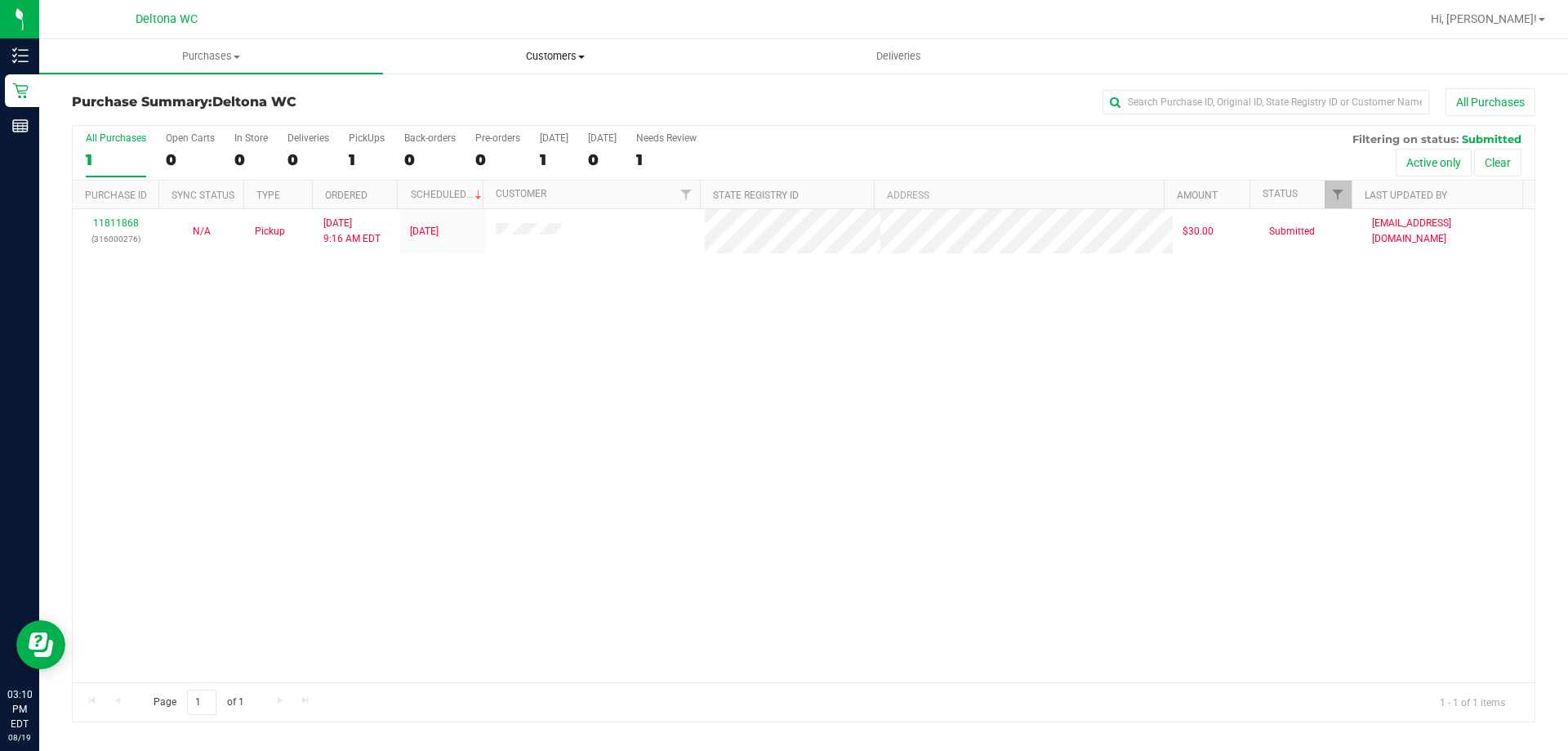
click at [588, 59] on span "Customers" at bounding box center [554, 57] width 342 height 15
click at [549, 100] on li "All customers" at bounding box center [554, 99] width 343 height 20
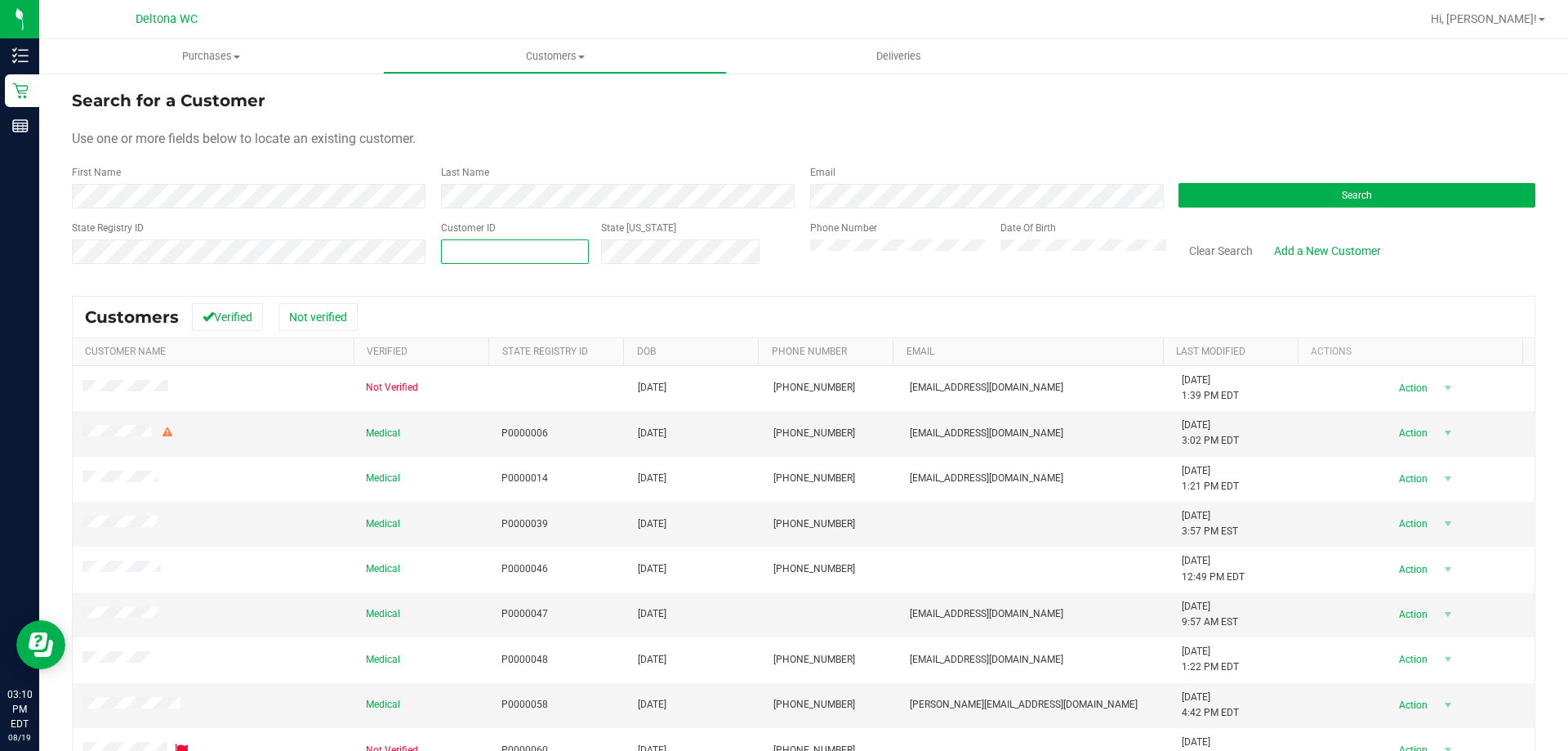
click at [534, 246] on span at bounding box center [515, 252] width 148 height 25
type input "1386832"
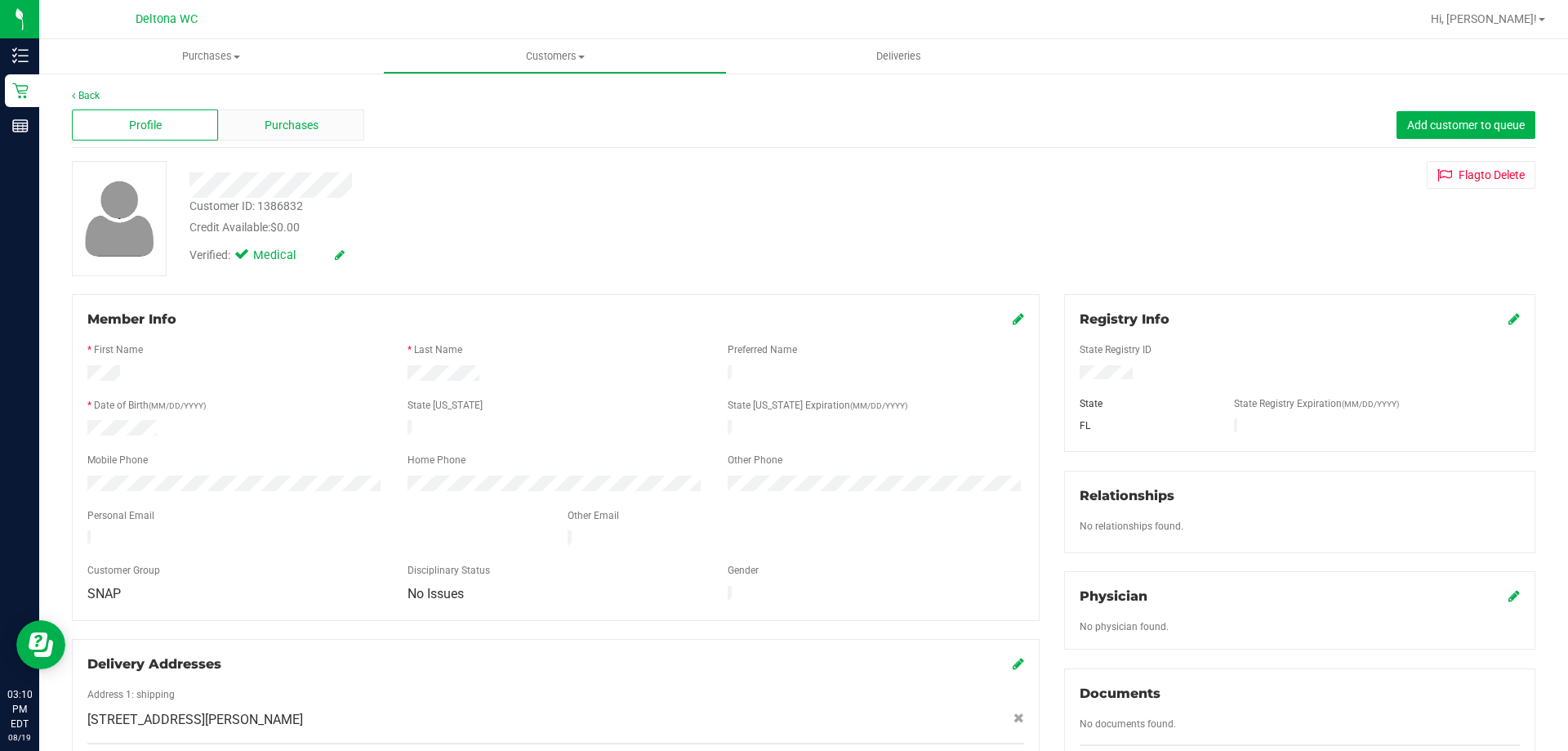
click at [332, 120] on div "Purchases" at bounding box center [291, 125] width 146 height 31
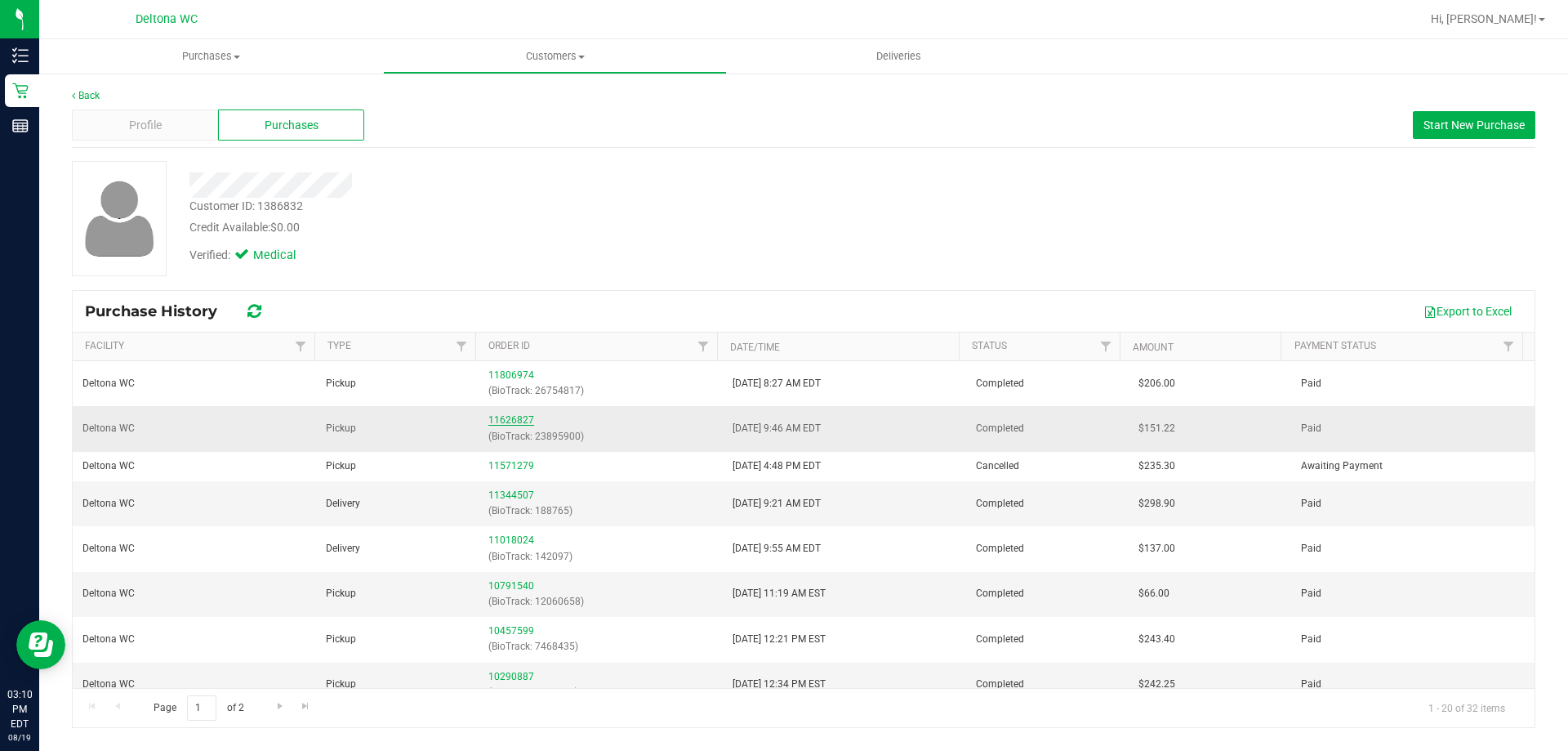
click at [507, 416] on link "11626827" at bounding box center [511, 420] width 46 height 11
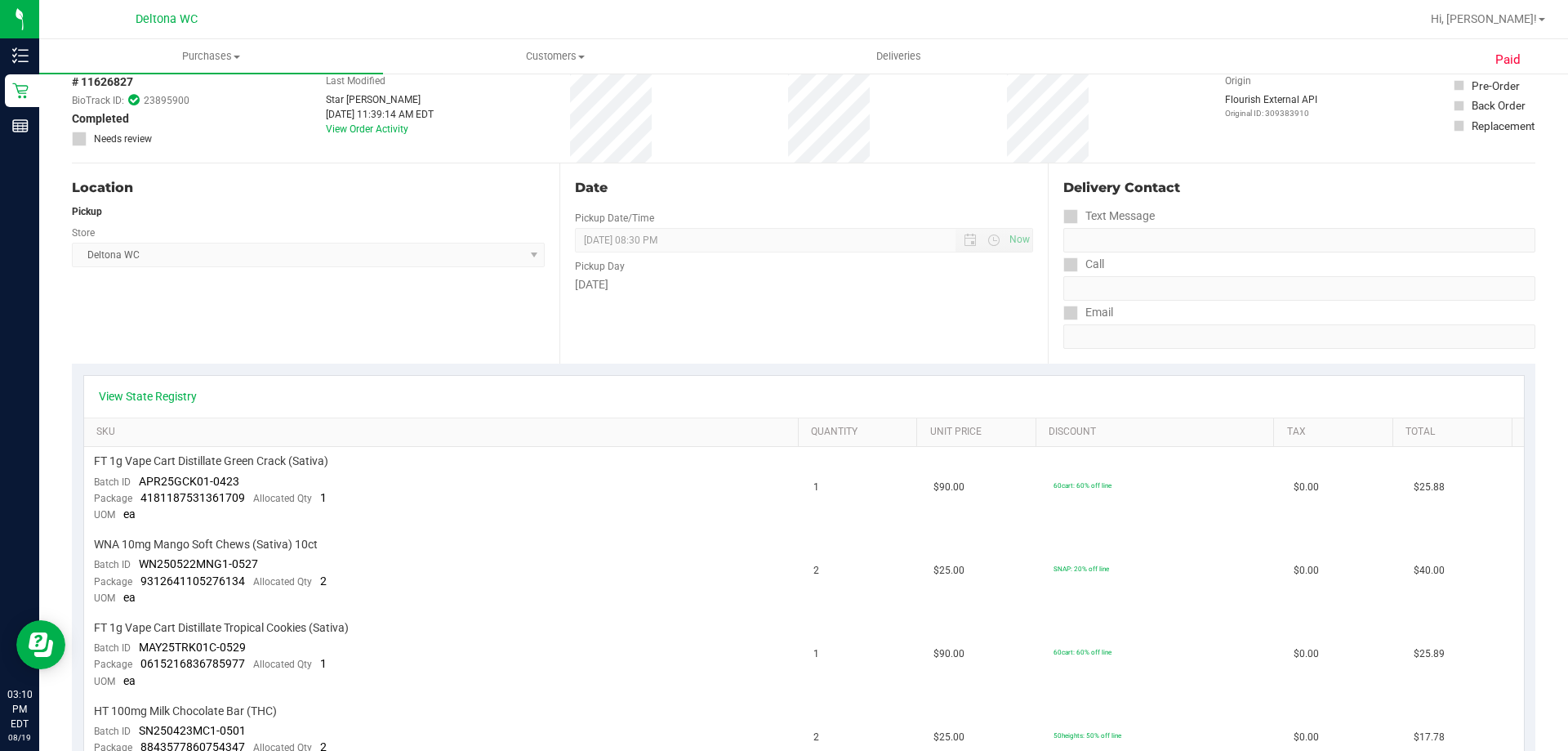
scroll to position [82, 0]
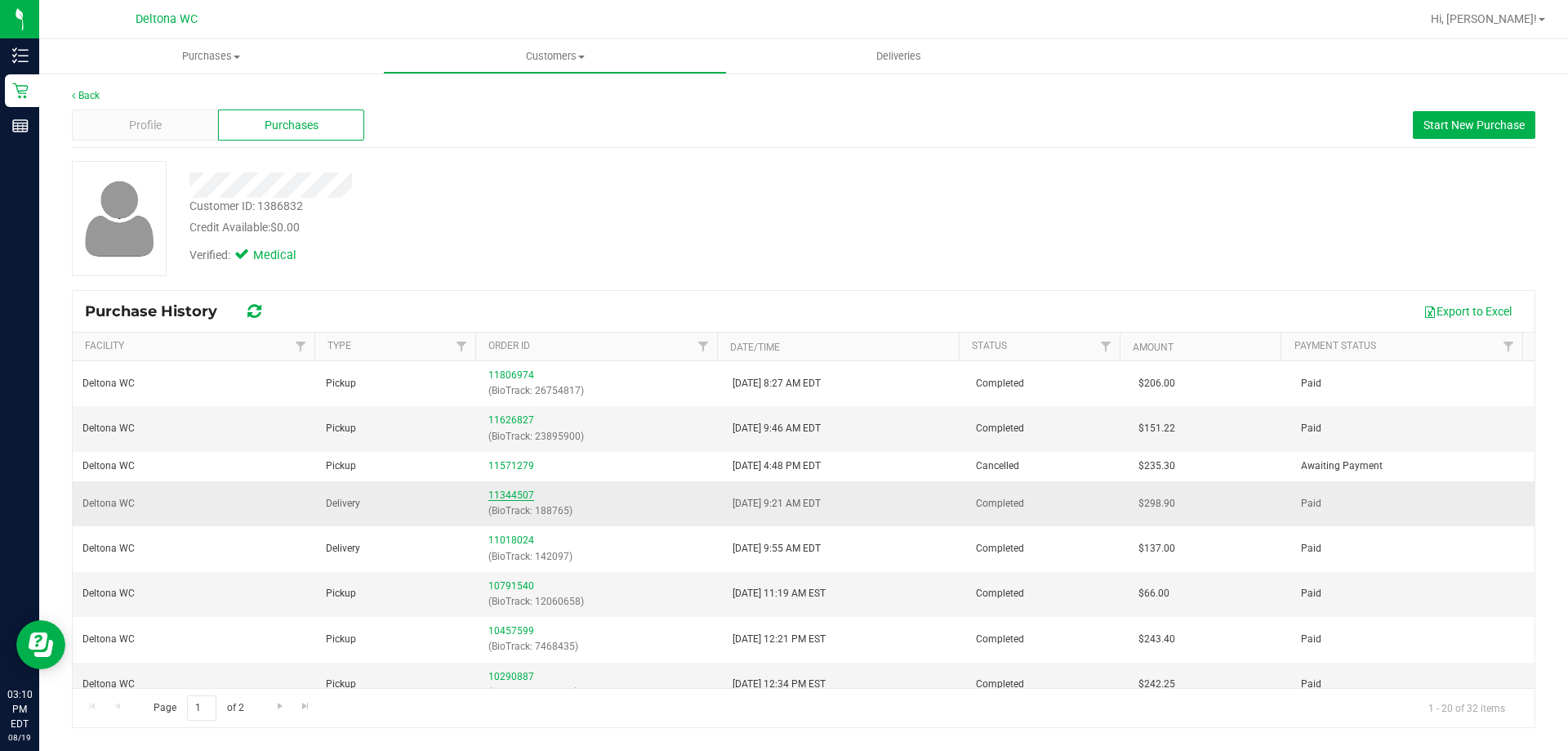
click at [510, 494] on link "11344507" at bounding box center [511, 495] width 46 height 11
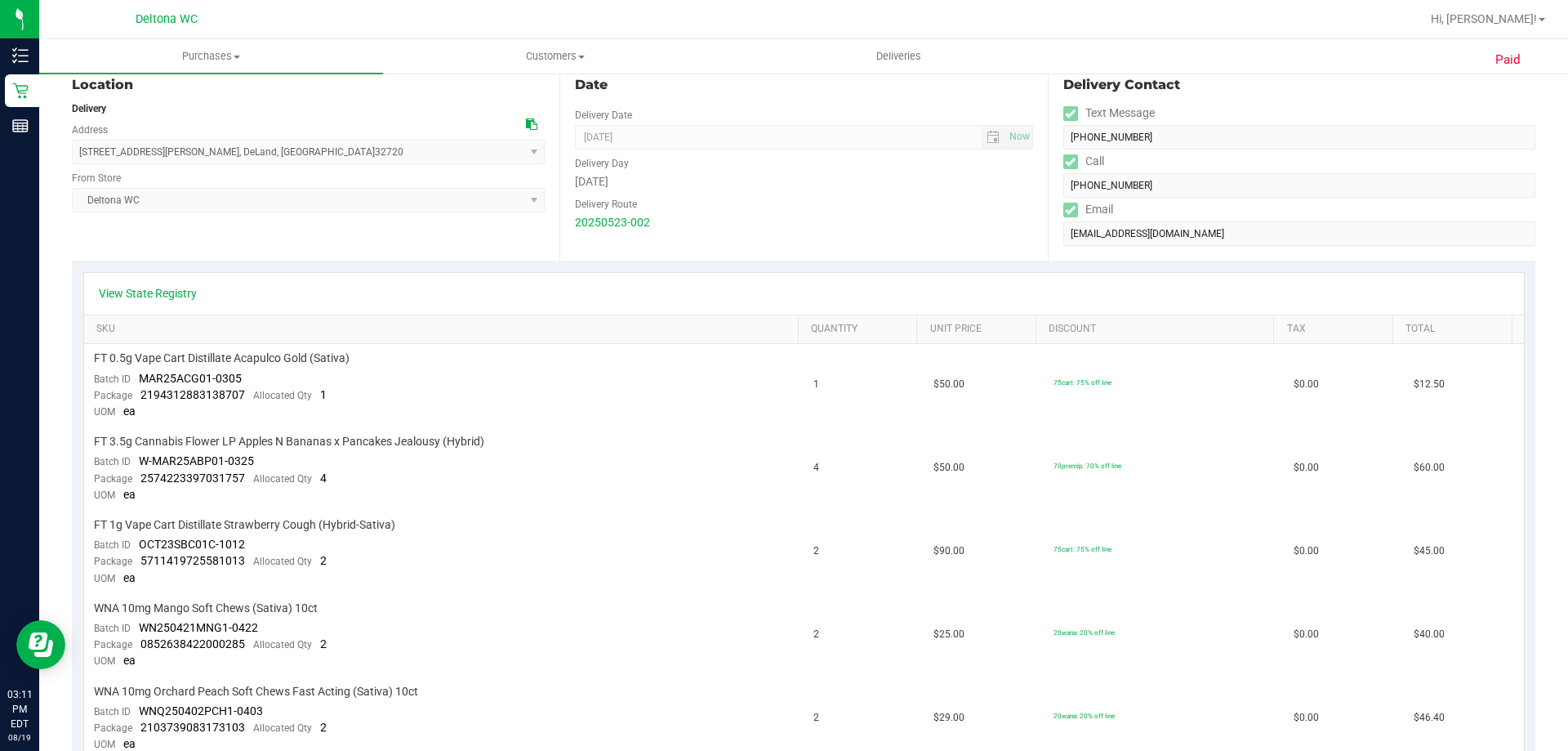
scroll to position [82, 0]
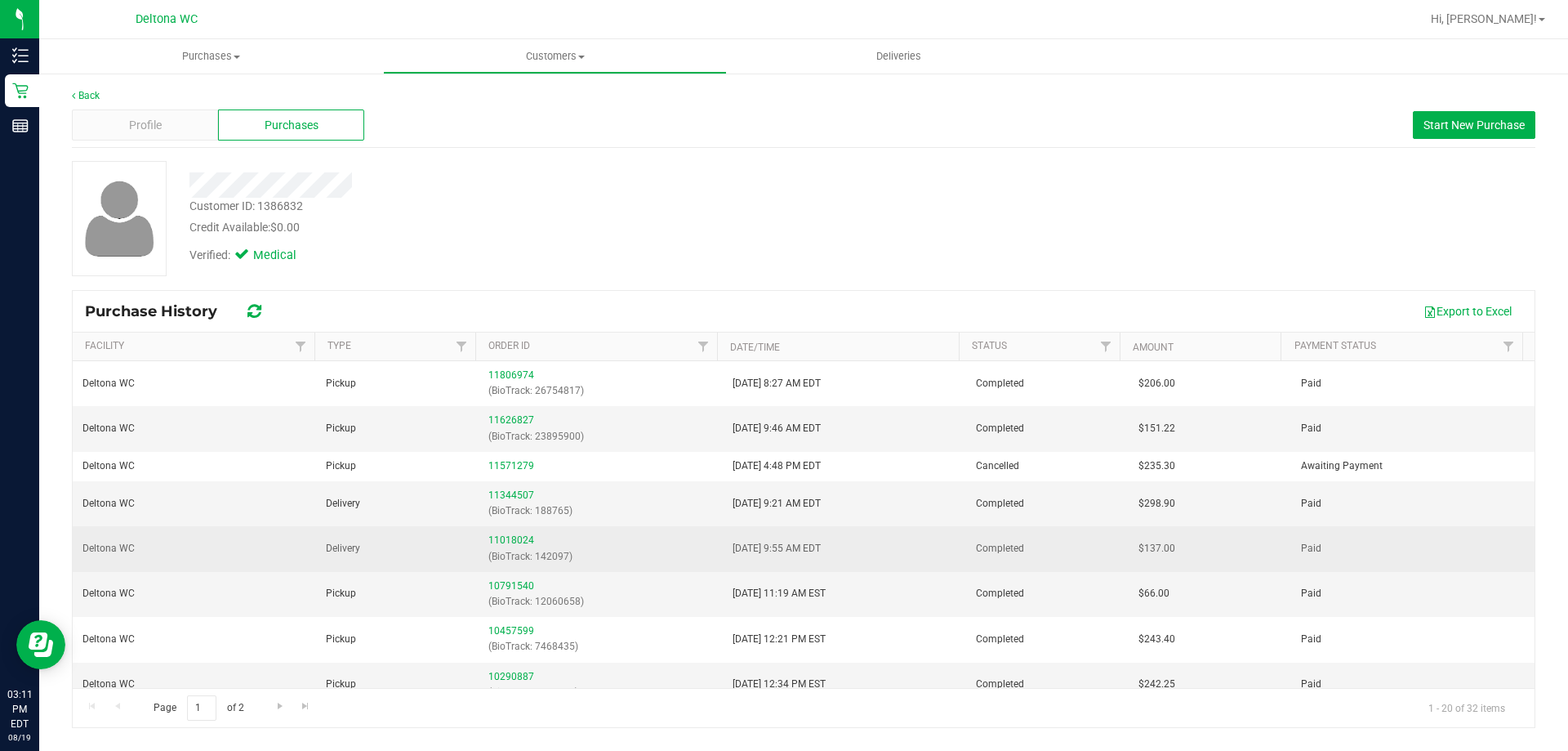
click at [502, 534] on div "11018024 (BioTrack: 142097)" at bounding box center [600, 548] width 224 height 31
click at [502, 535] on link "11018024" at bounding box center [511, 540] width 46 height 11
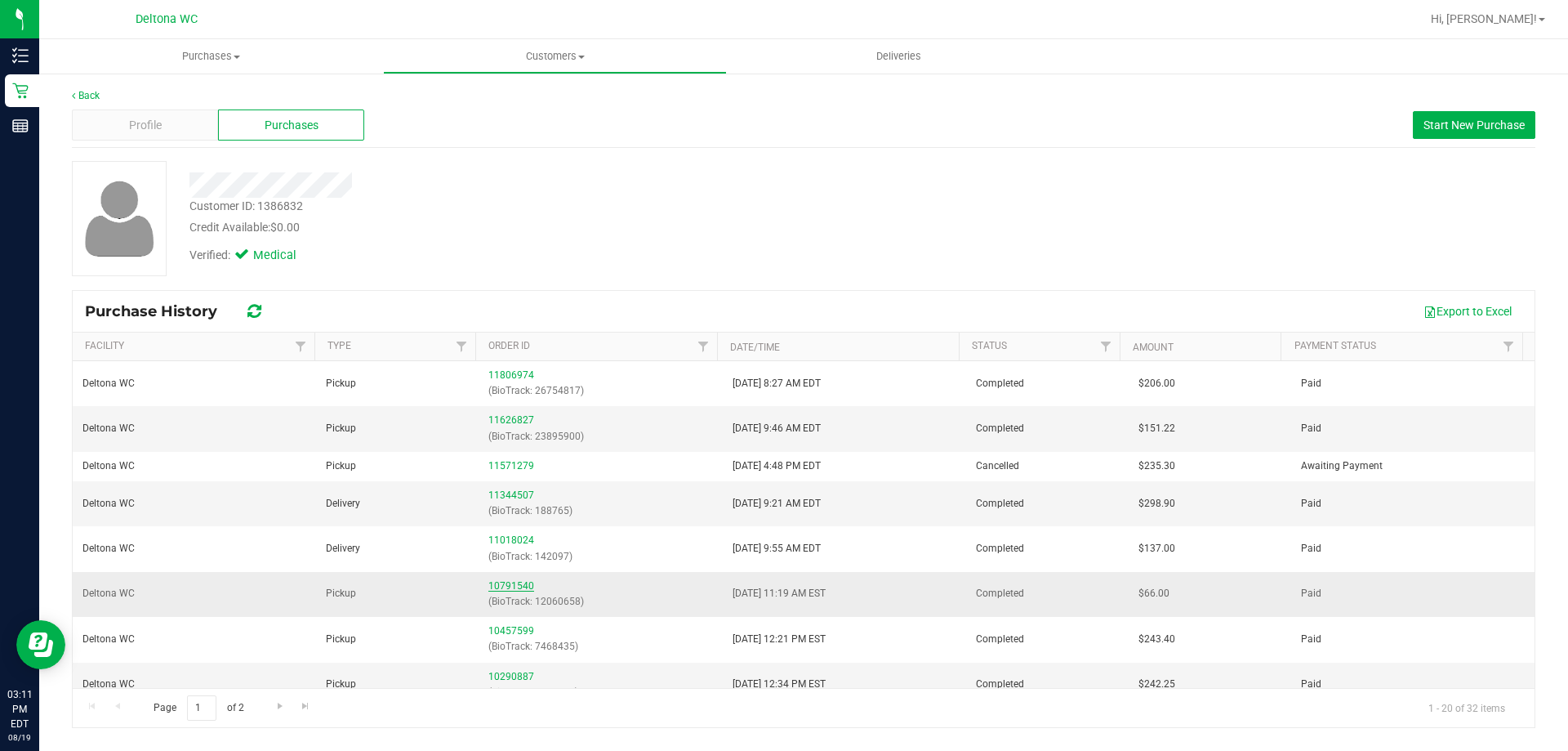
click at [507, 585] on link "10791540" at bounding box center [511, 585] width 46 height 11
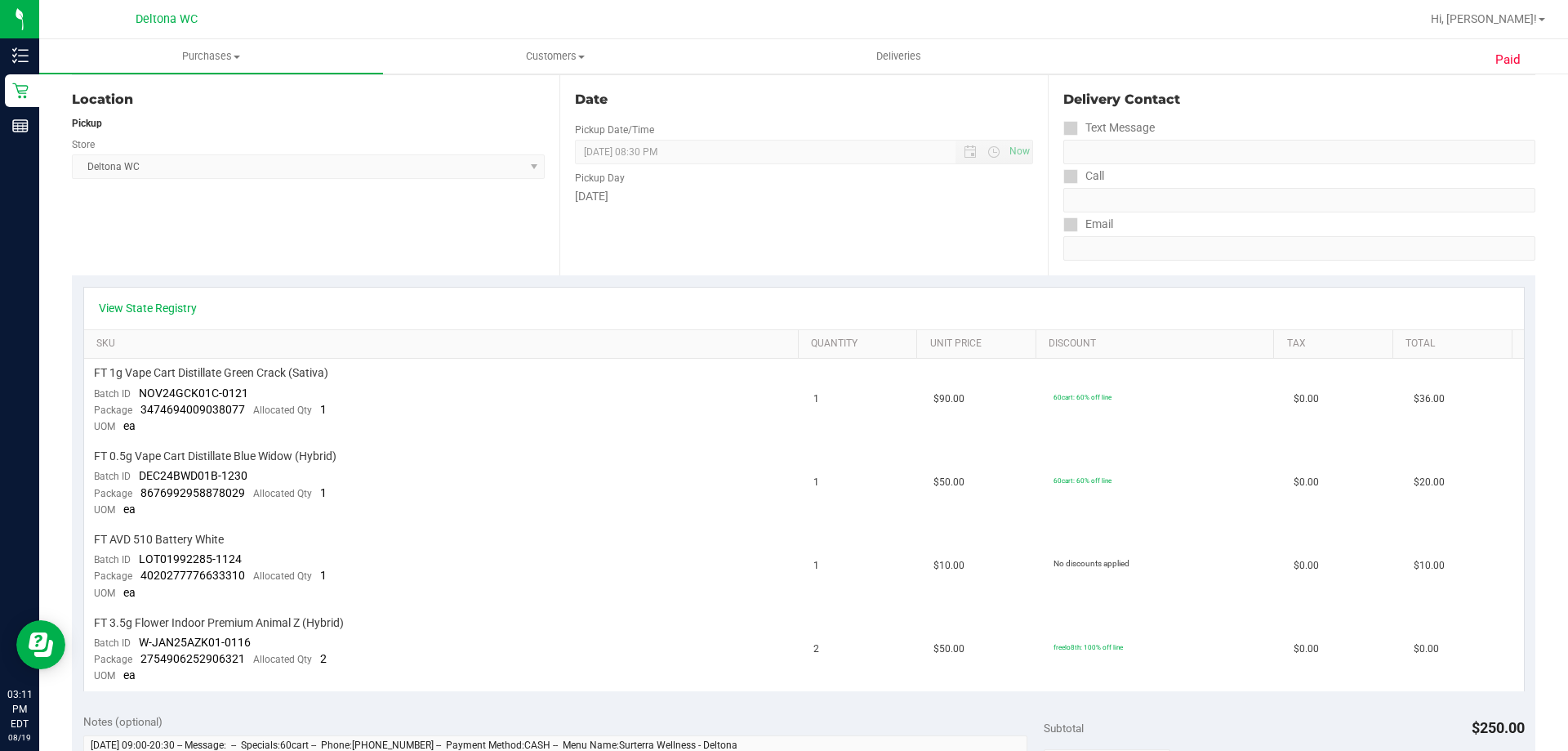
scroll to position [245, 0]
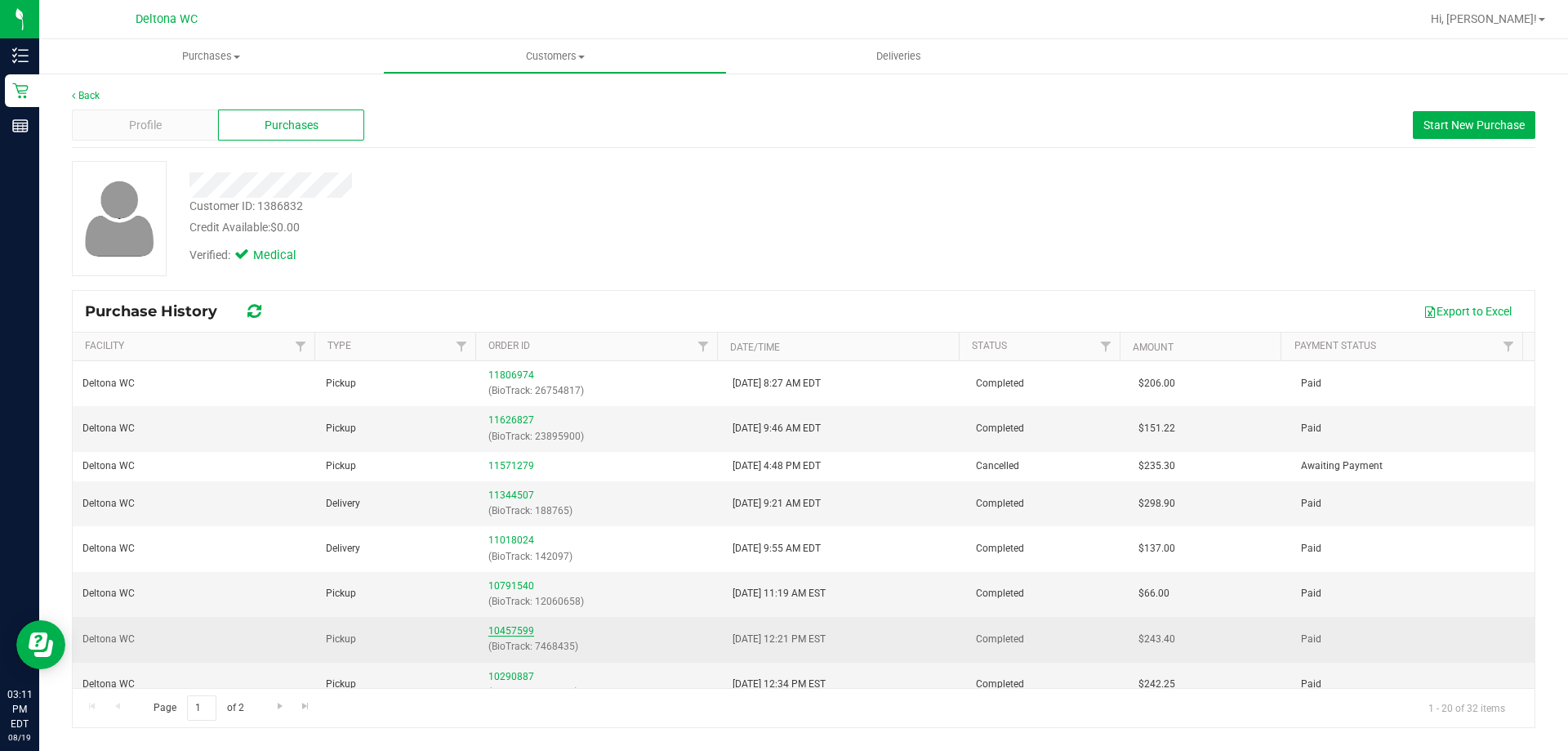
click at [489, 627] on link "10457599" at bounding box center [511, 630] width 46 height 11
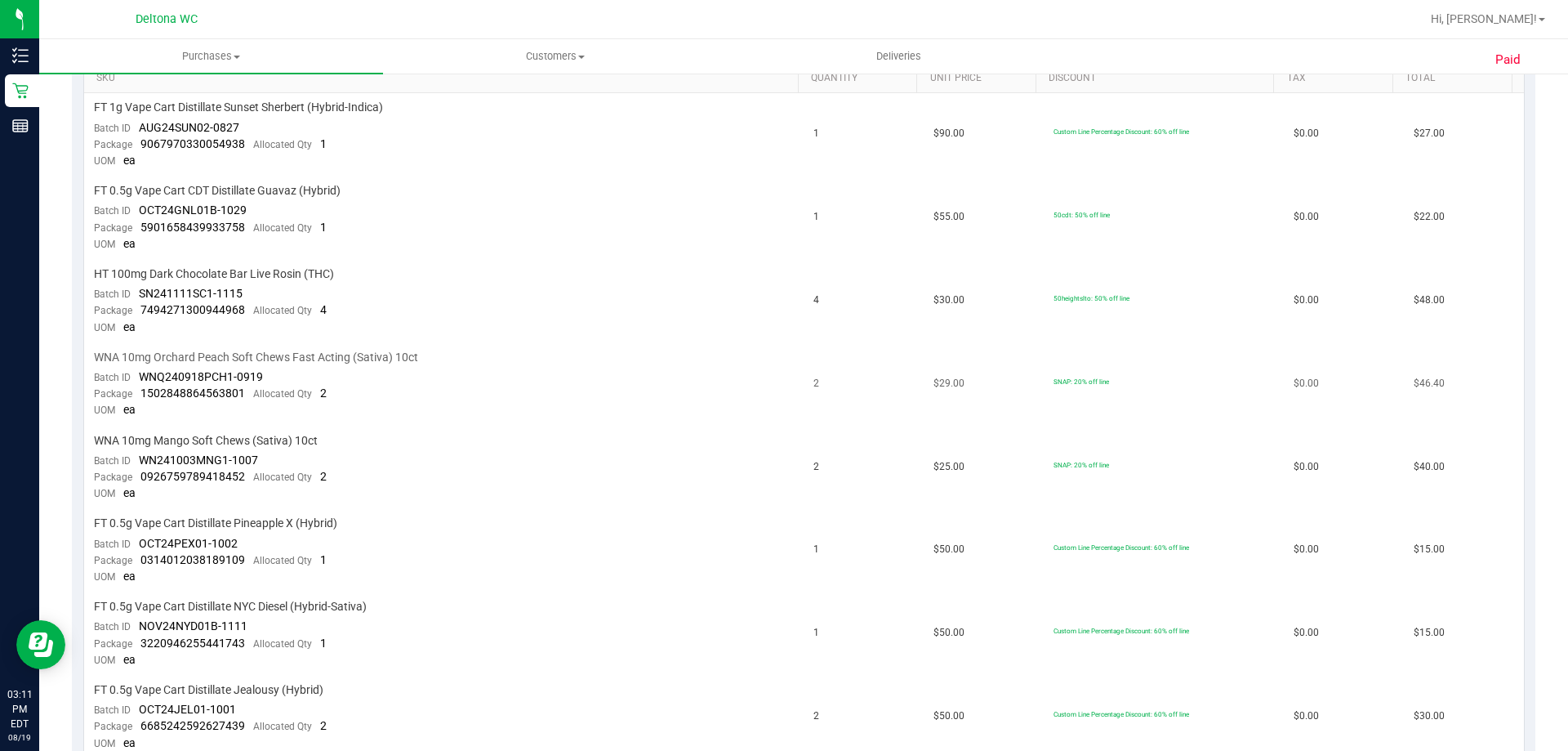
scroll to position [490, 0]
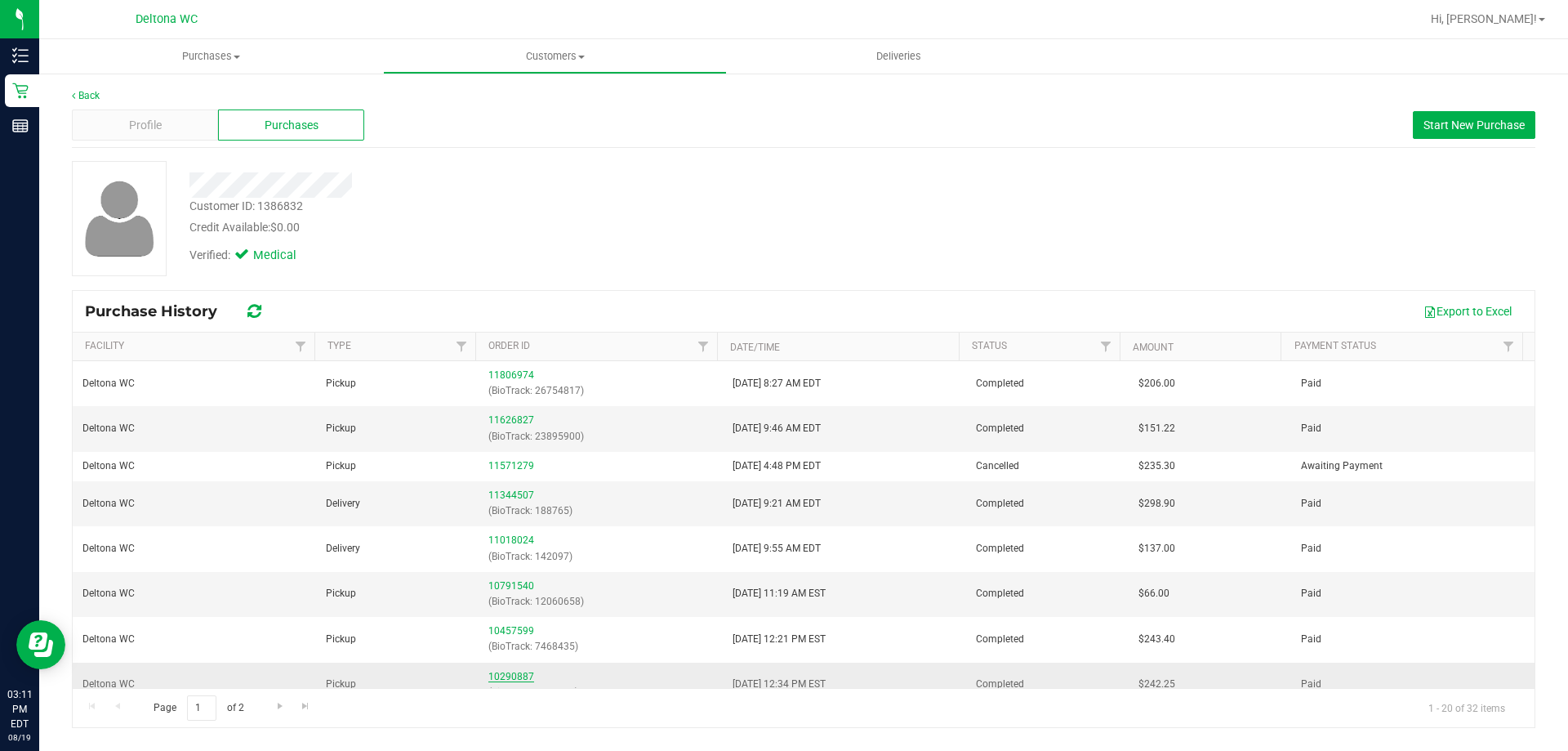
click at [509, 673] on link "10290887" at bounding box center [511, 676] width 46 height 11
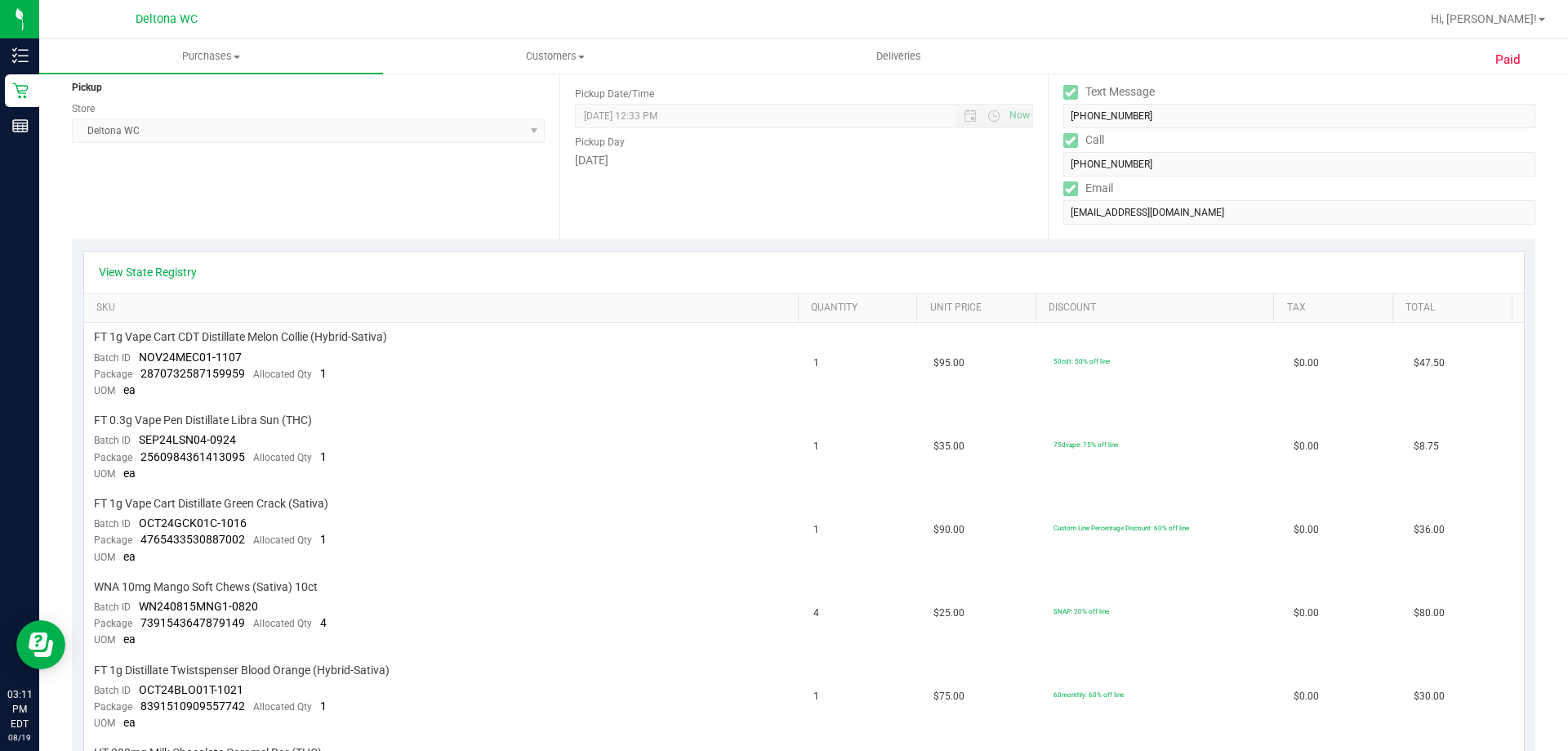
scroll to position [326, 0]
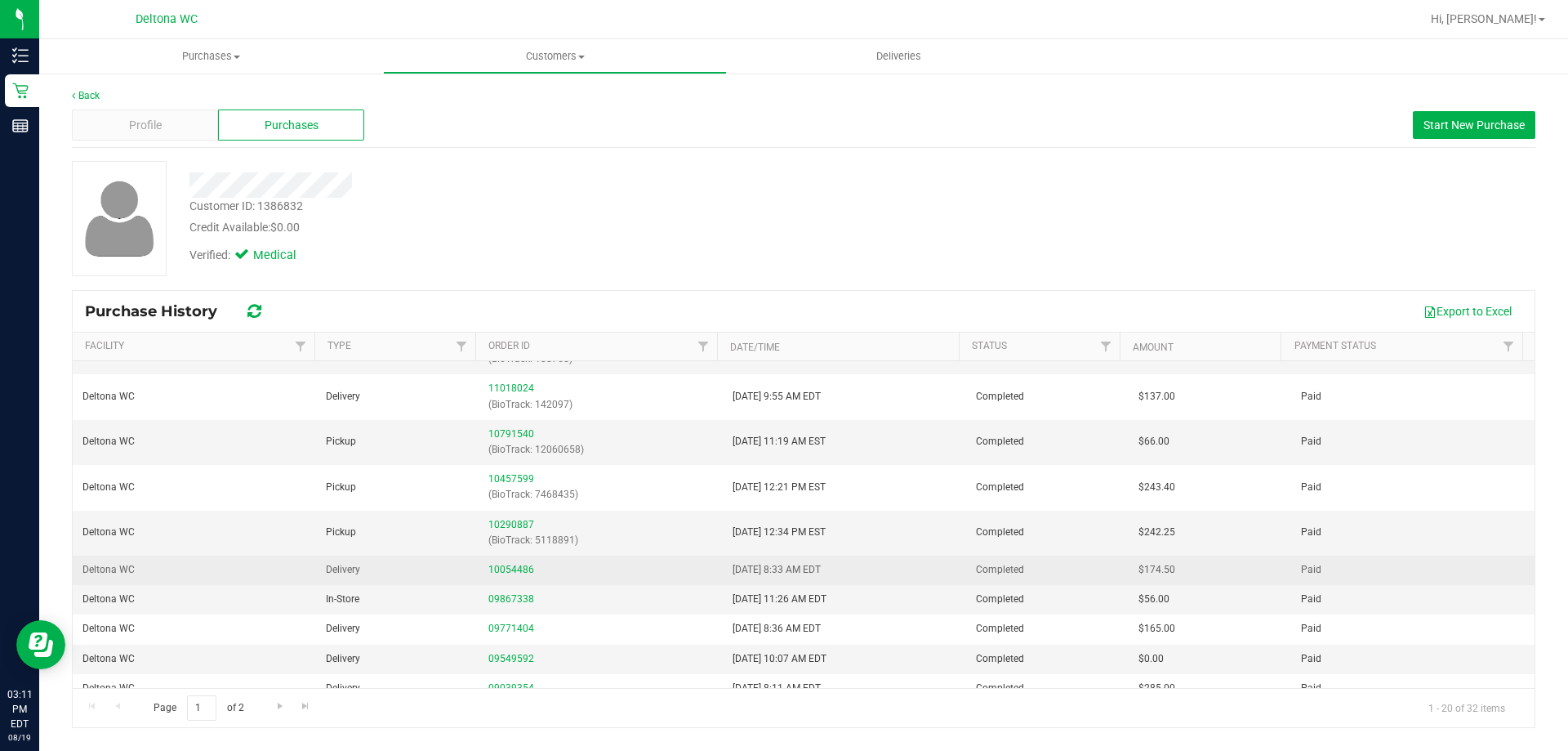
scroll to position [163, 0]
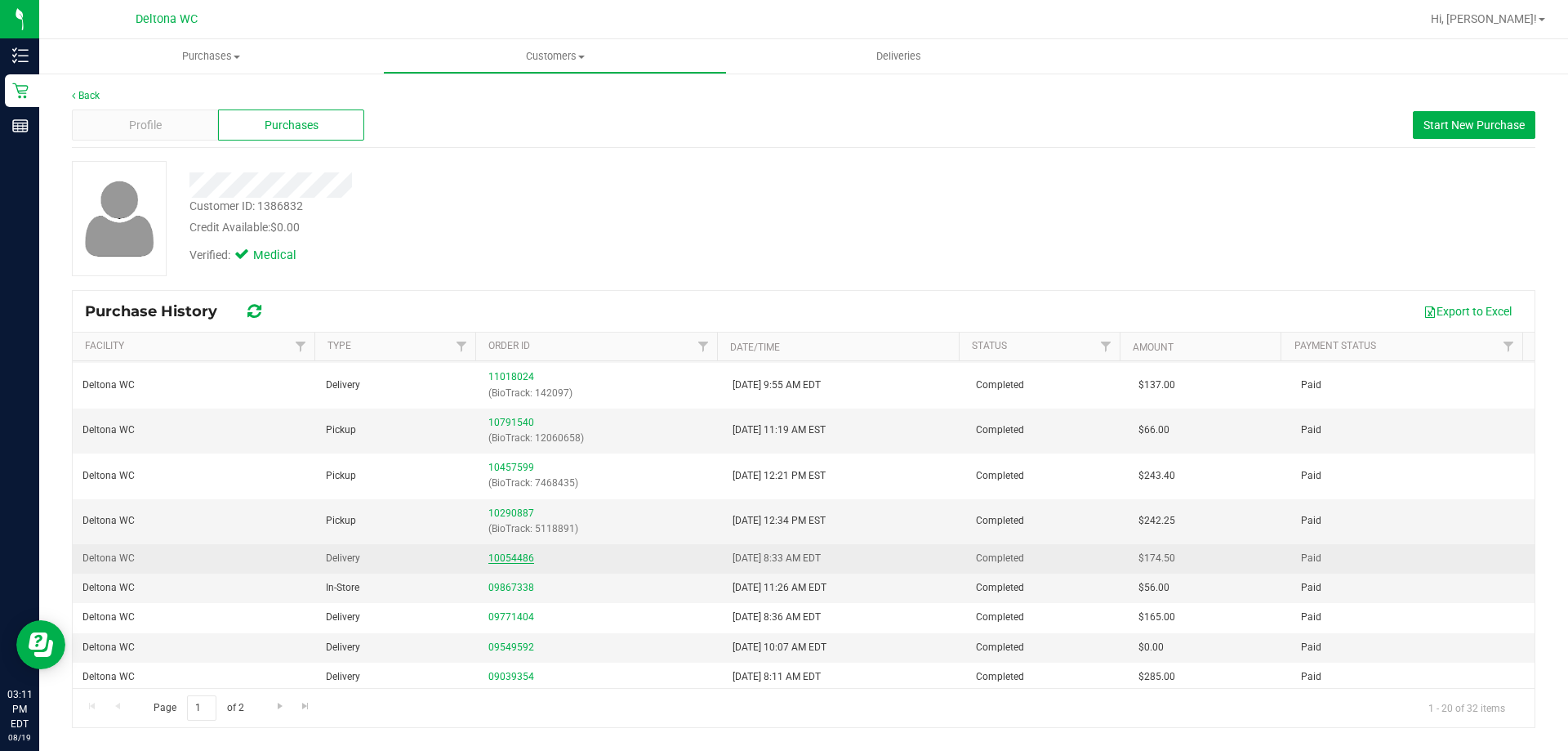
click at [494, 553] on link "10054486" at bounding box center [511, 558] width 46 height 11
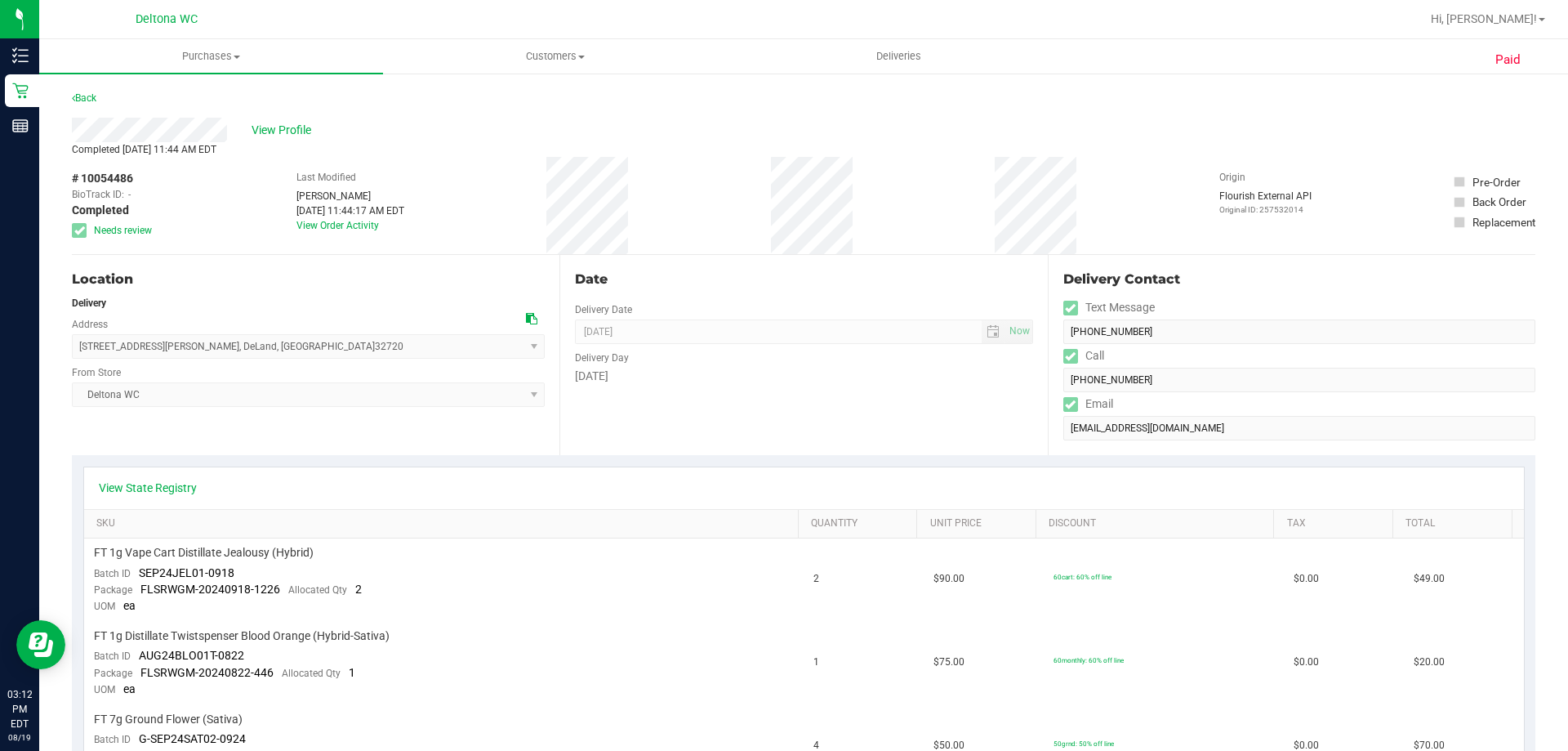
click at [298, 120] on div "View Profile" at bounding box center [803, 130] width 1463 height 25
click at [298, 125] on span "View Profile" at bounding box center [284, 130] width 66 height 17
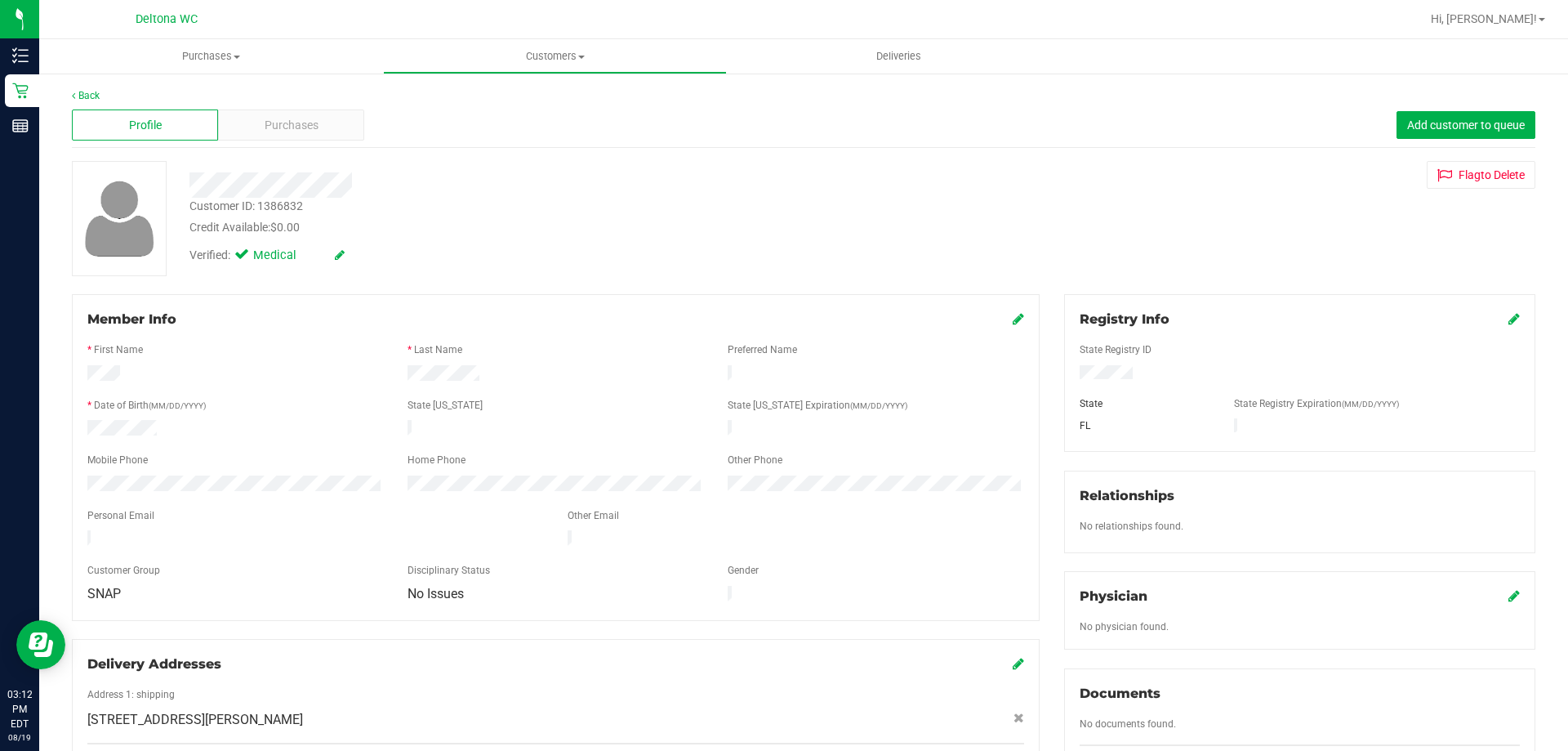
click at [298, 207] on div "Customer ID: 1386832" at bounding box center [246, 206] width 113 height 17
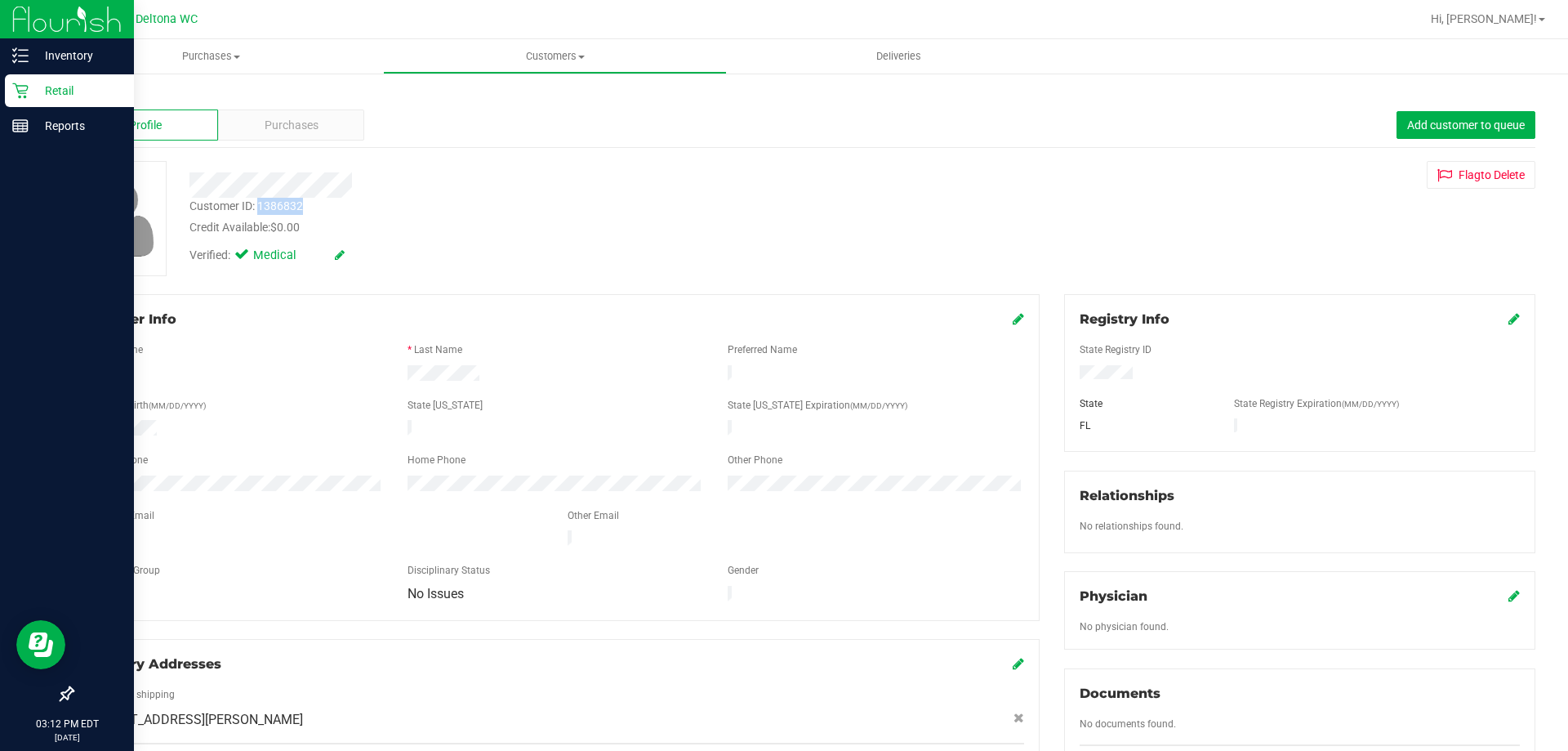
copy div "1386832"
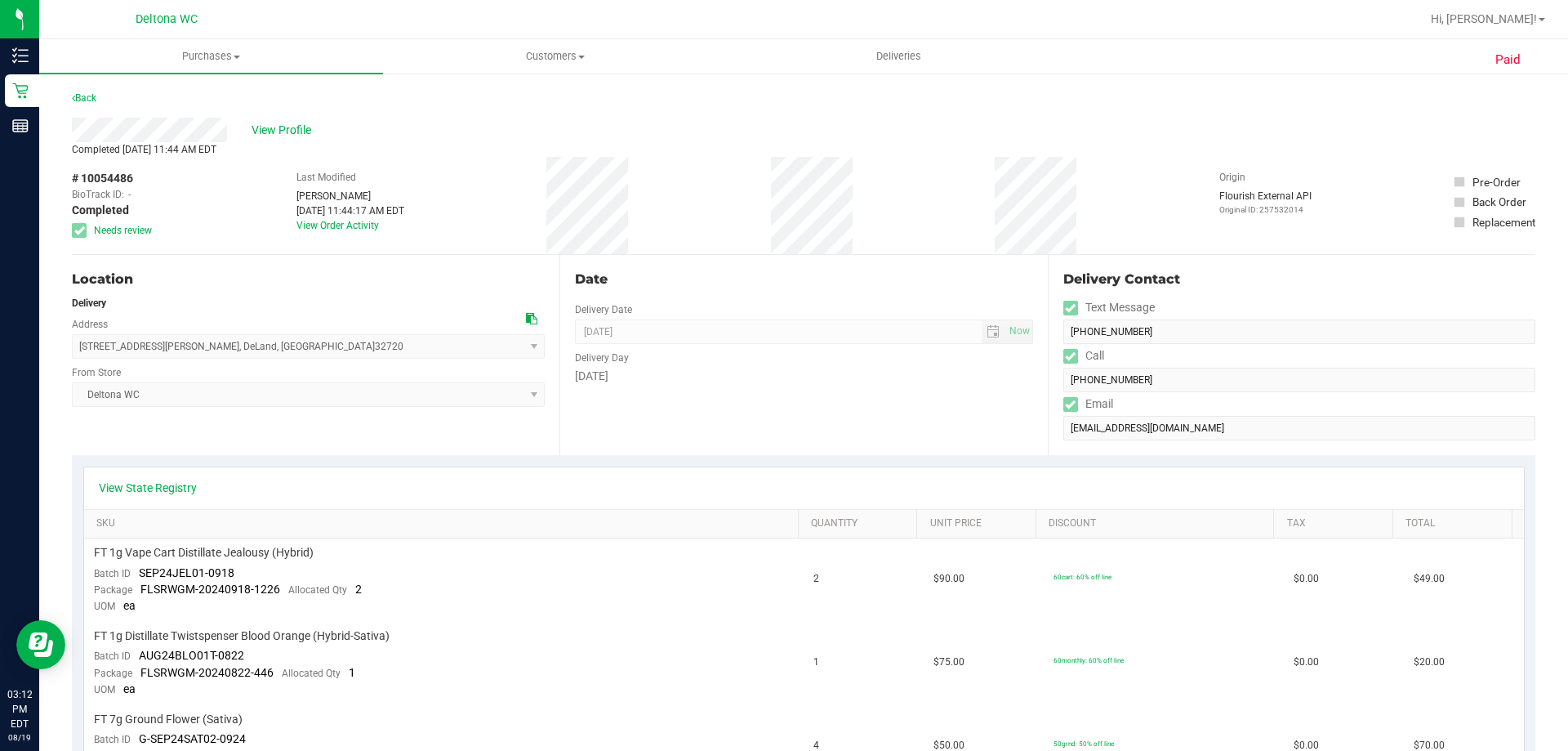
click at [330, 344] on span "[STREET_ADDRESS][PERSON_NAME] , DeLand , [GEOGRAPHIC_DATA] 32720 Select address…" at bounding box center [308, 346] width 473 height 25
click at [281, 117] on div "View Profile" at bounding box center [803, 130] width 1463 height 25
click at [290, 139] on div "View Profile" at bounding box center [803, 130] width 1463 height 25
click at [298, 128] on span "View Profile" at bounding box center [284, 130] width 66 height 17
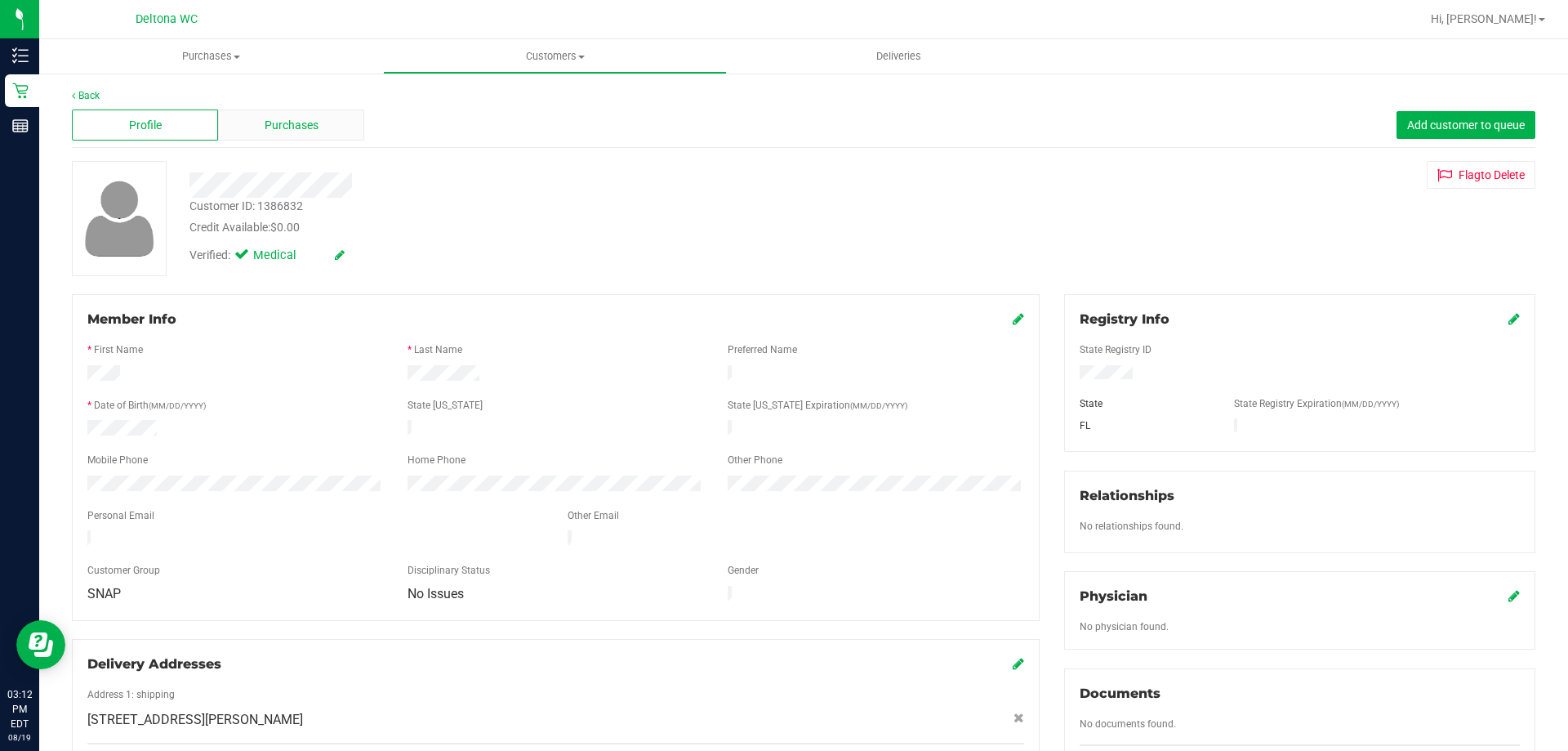
click at [311, 139] on div "Purchases" at bounding box center [291, 125] width 146 height 31
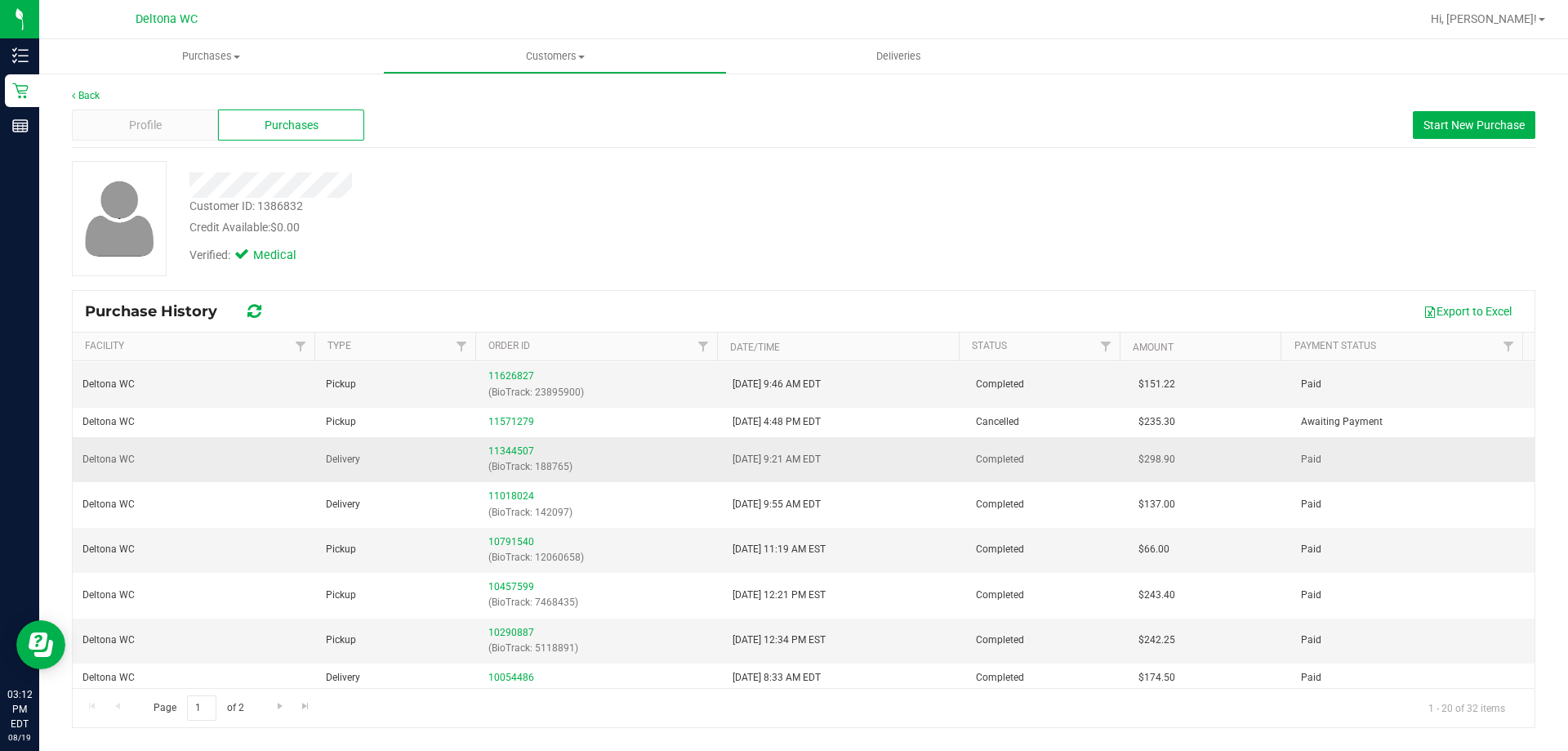
scroll to position [82, 0]
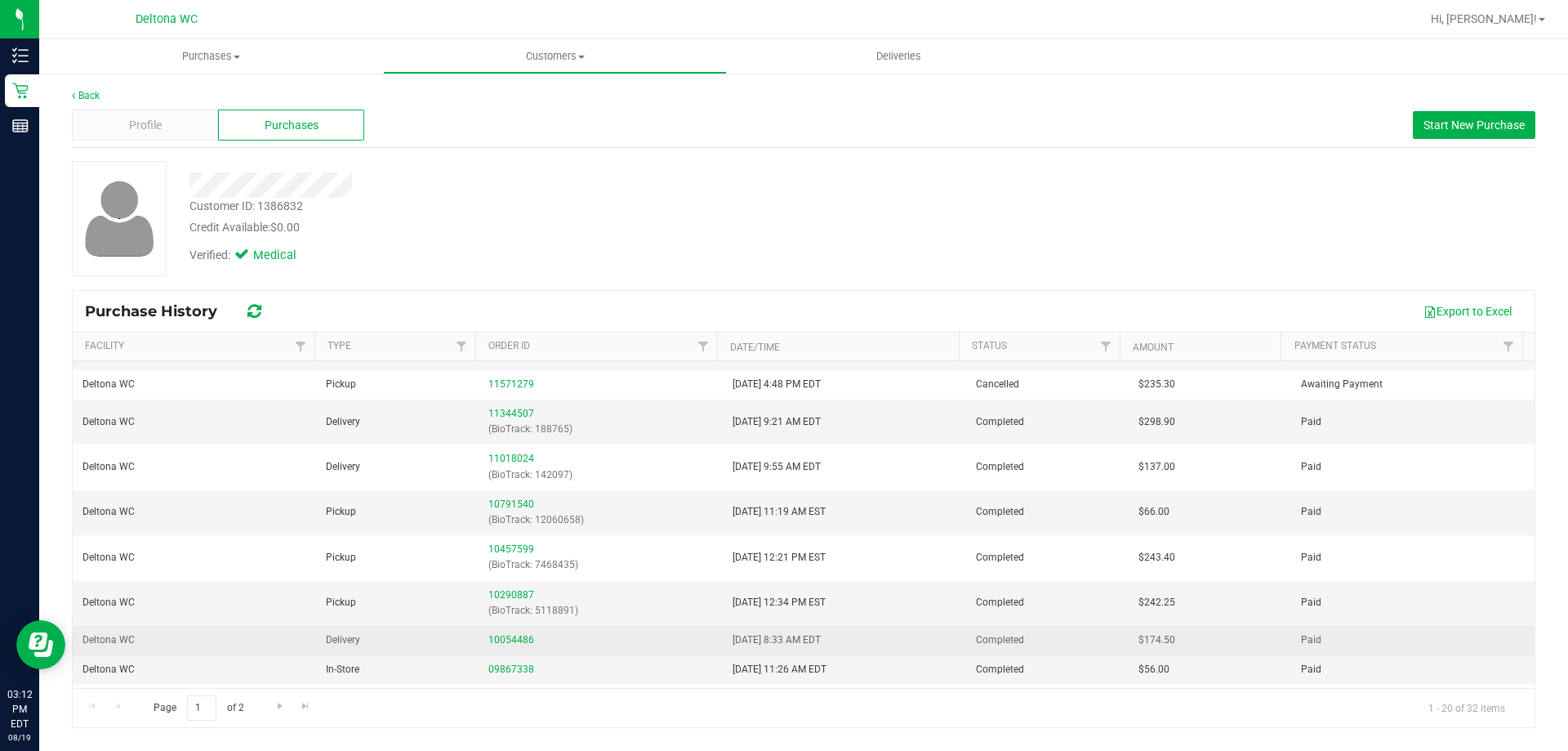
click at [497, 632] on td "10054486" at bounding box center [600, 640] width 243 height 30
click at [498, 637] on link "10054486" at bounding box center [511, 639] width 46 height 11
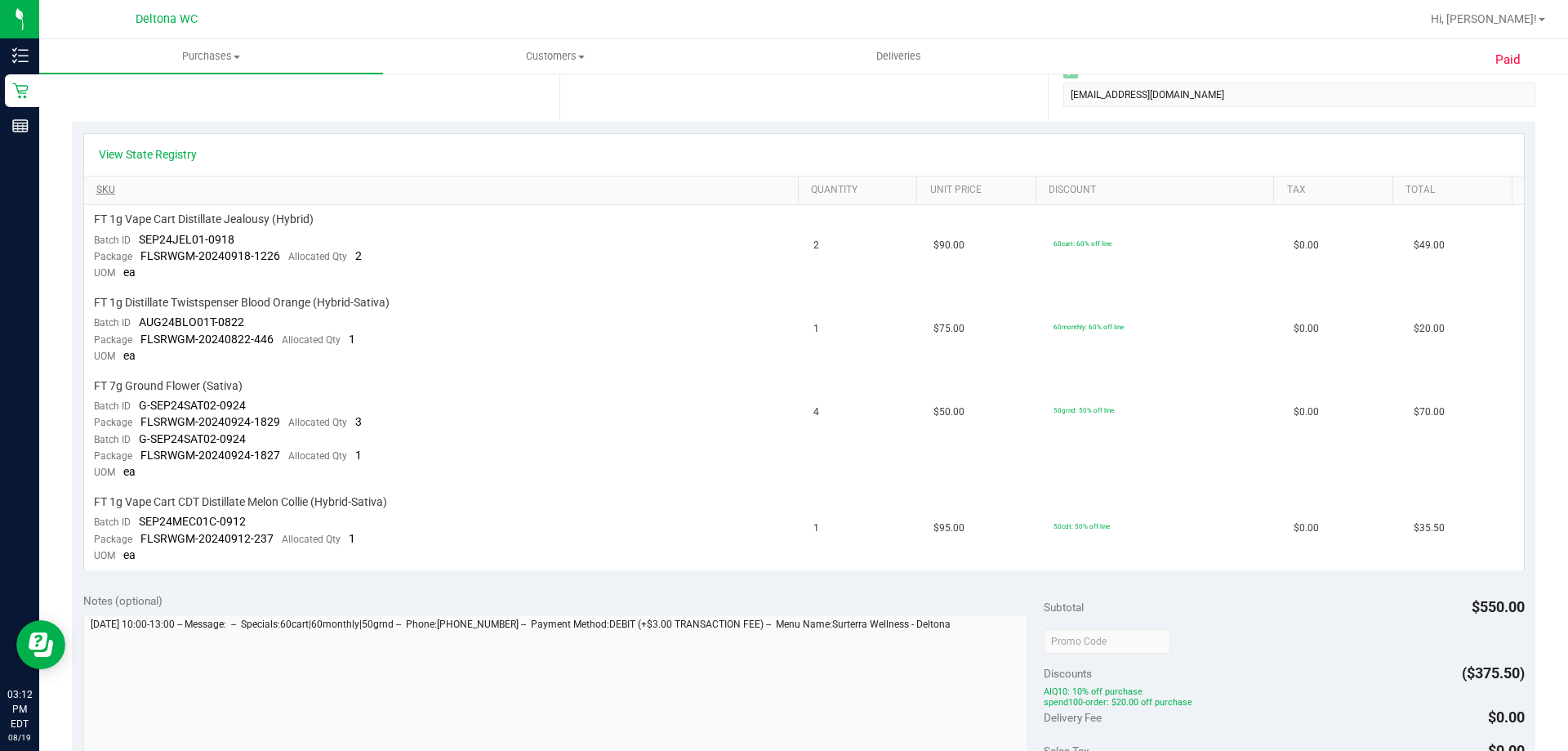
scroll to position [408, 0]
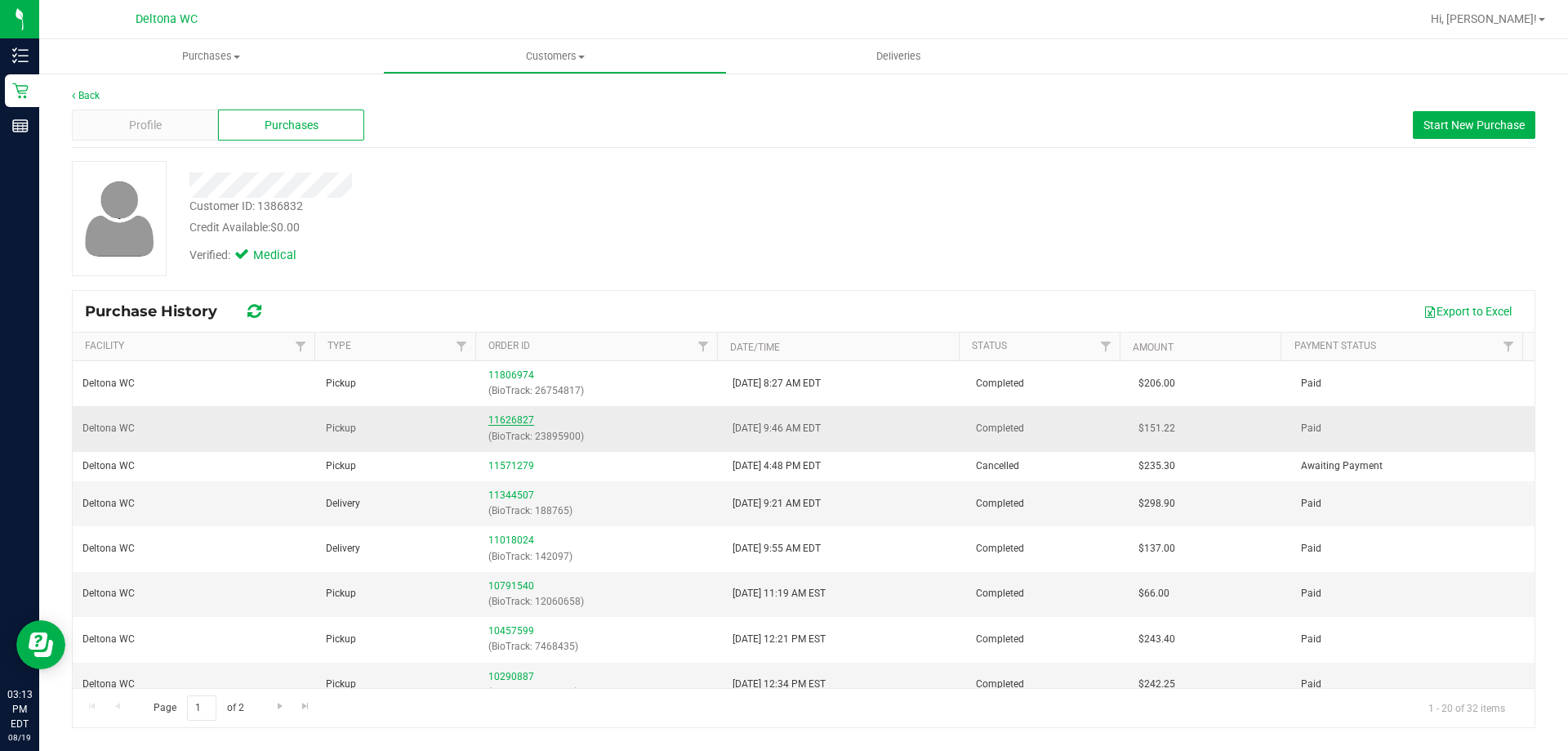
click at [520, 417] on link "11626827" at bounding box center [511, 420] width 46 height 11
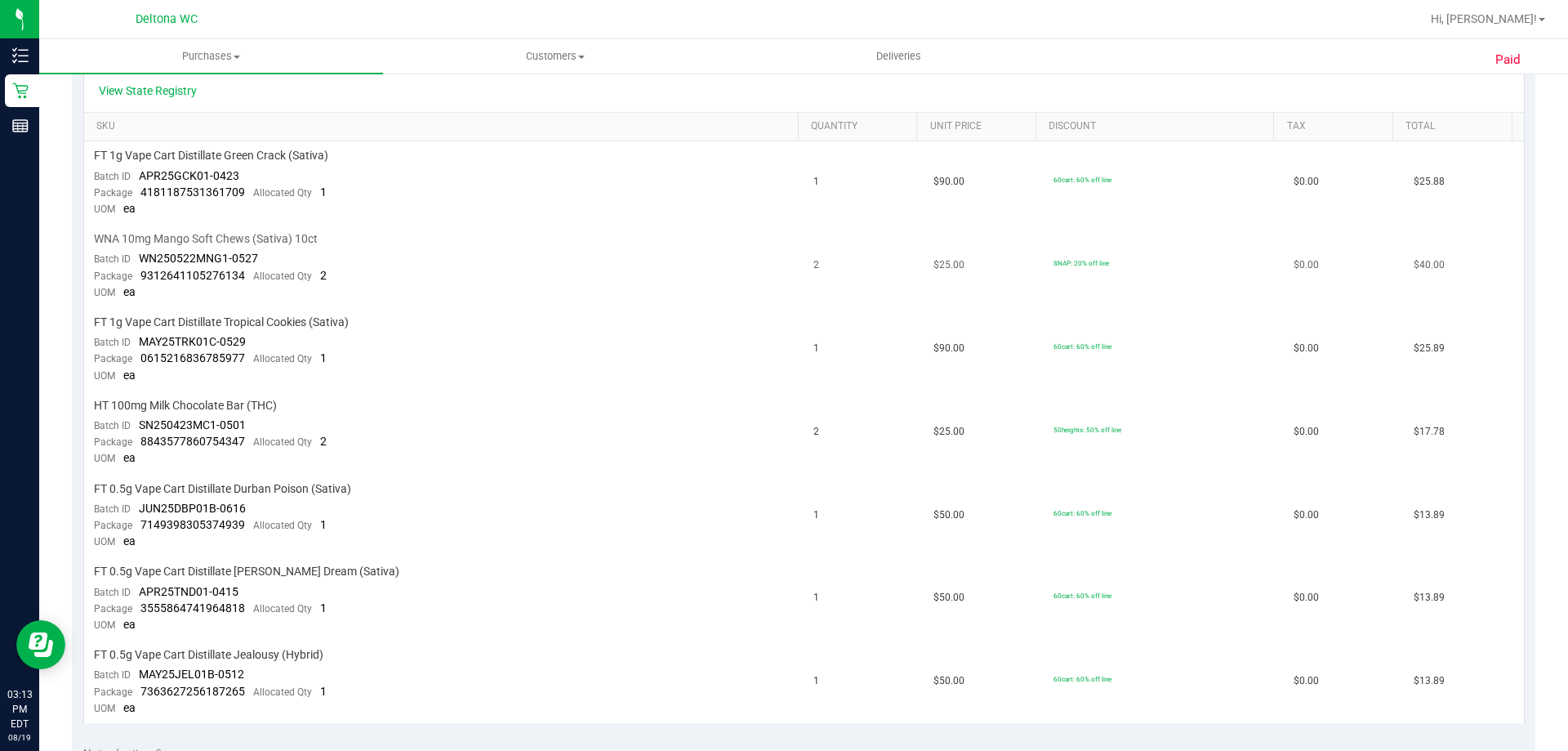
scroll to position [245, 0]
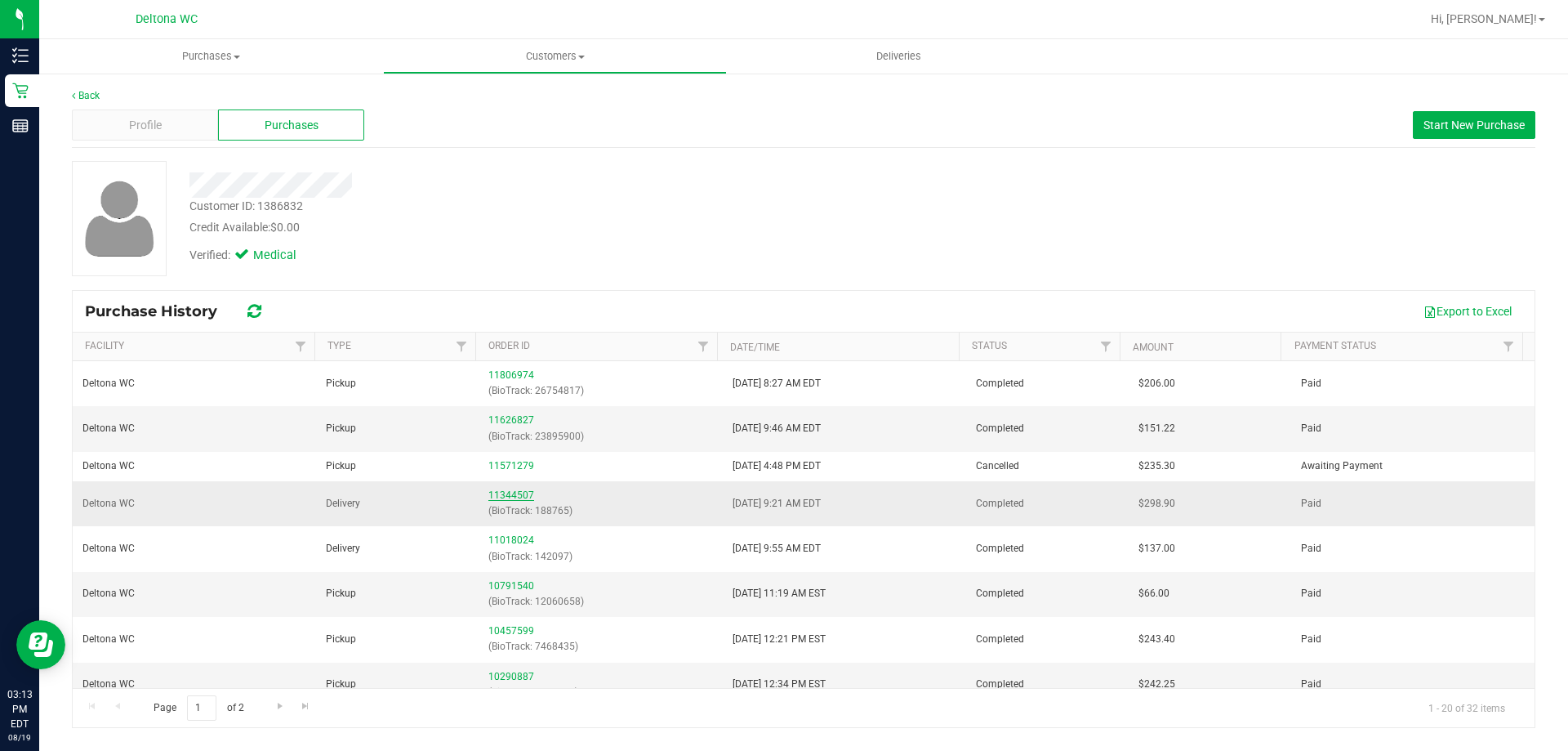
click at [501, 490] on link "11344507" at bounding box center [511, 495] width 46 height 11
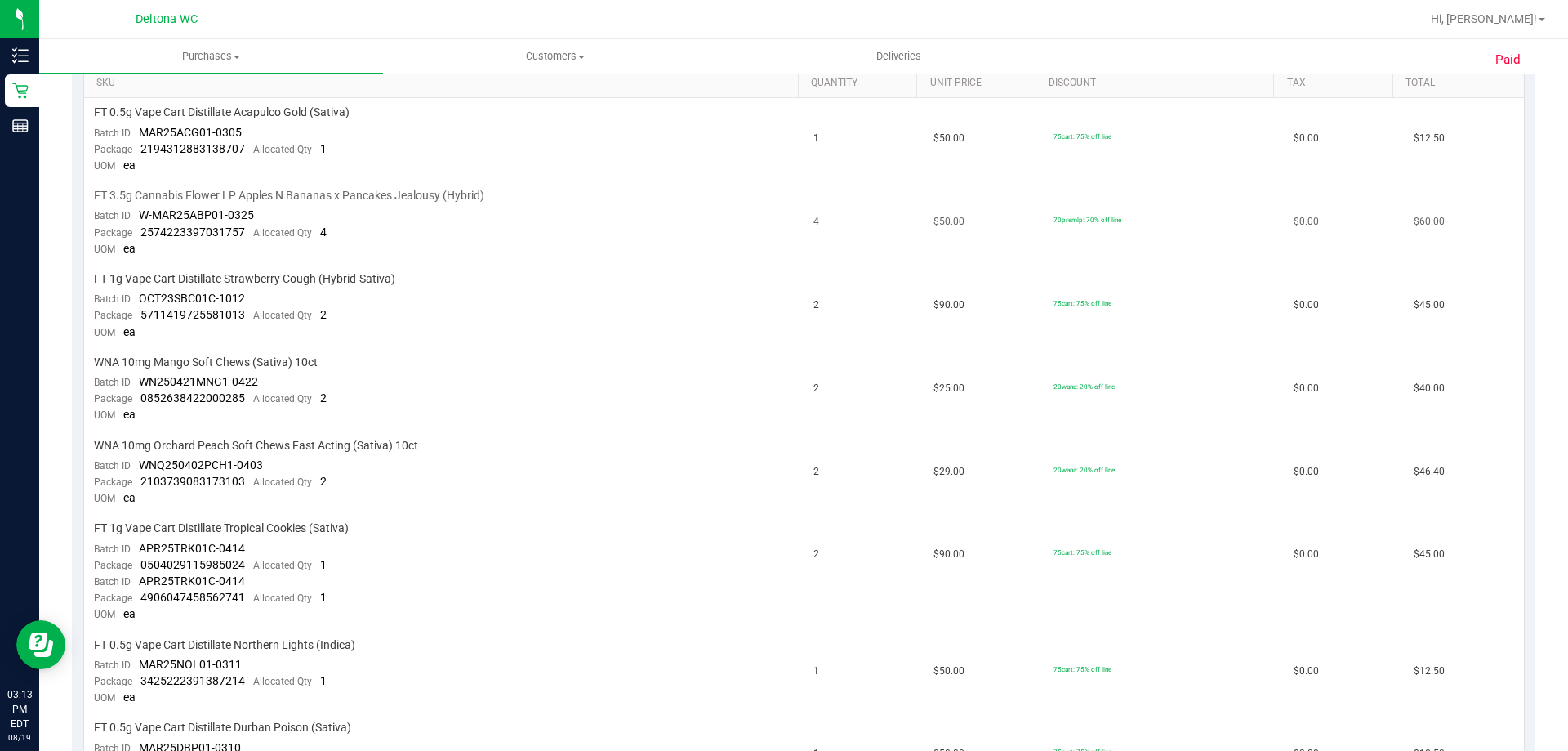
scroll to position [326, 0]
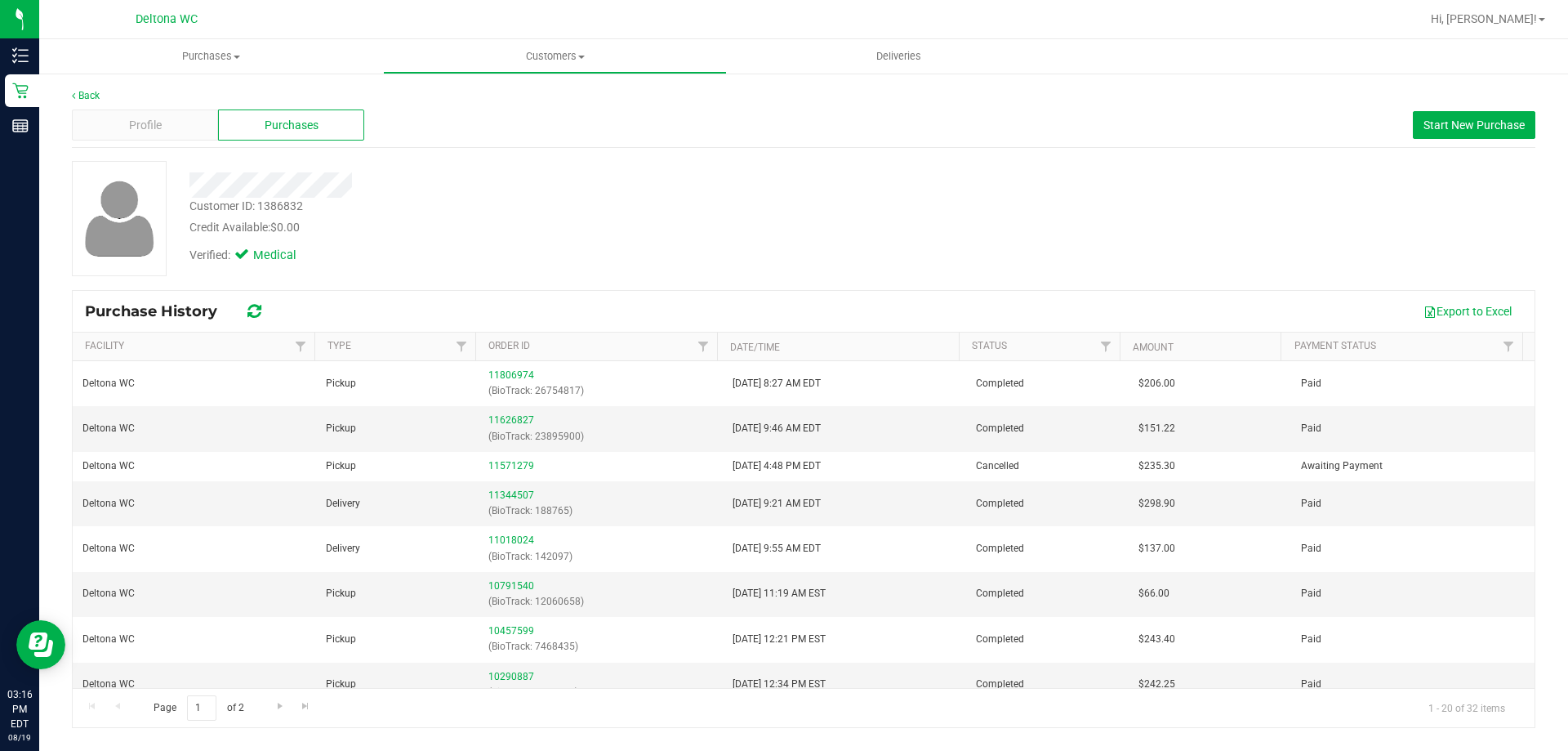
click at [565, 206] on div "Customer ID: 1386832 Credit Available: $0.00" at bounding box center [549, 216] width 744 height 39
click at [527, 237] on div "Verified: Medical" at bounding box center [549, 254] width 744 height 36
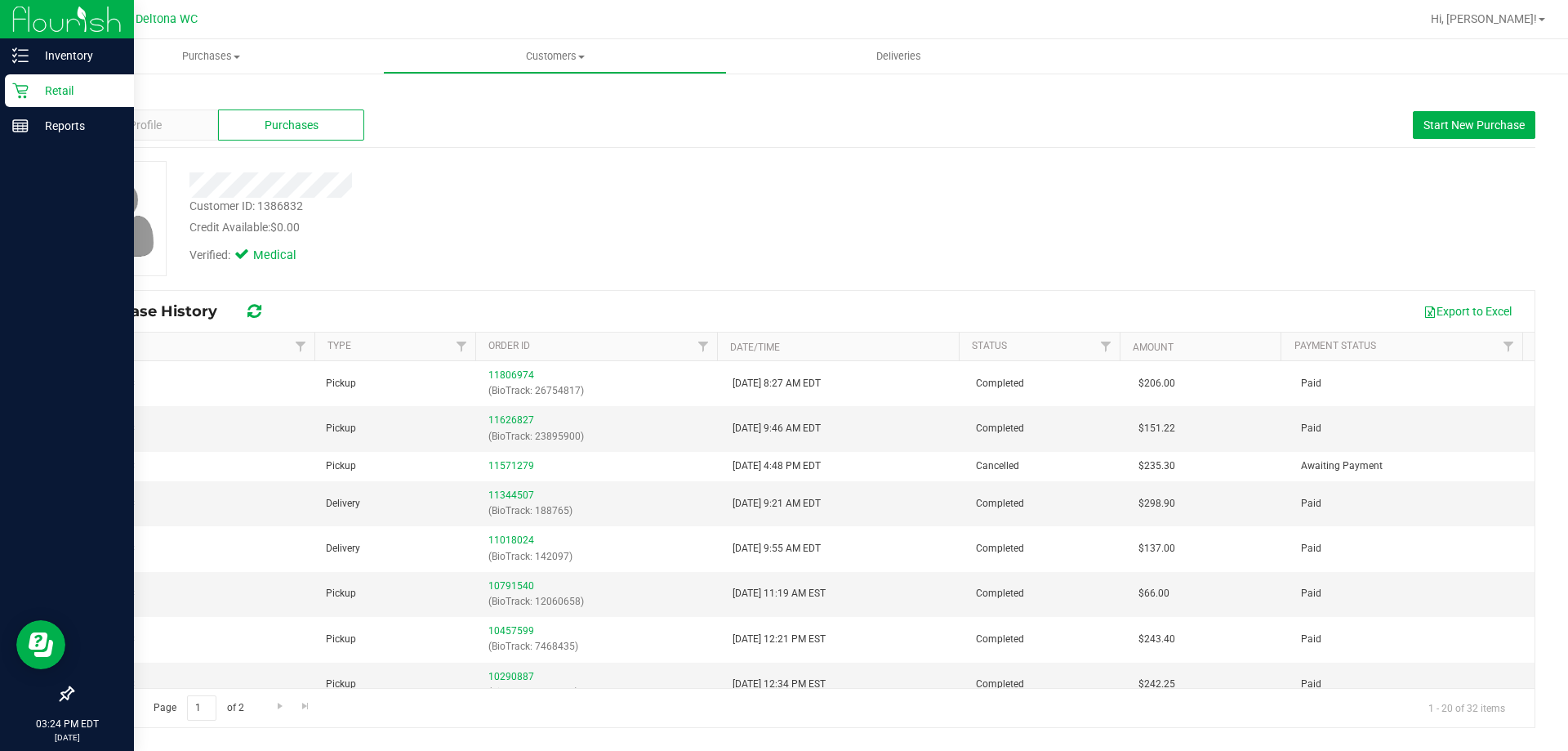
click at [25, 84] on icon at bounding box center [20, 91] width 16 height 16
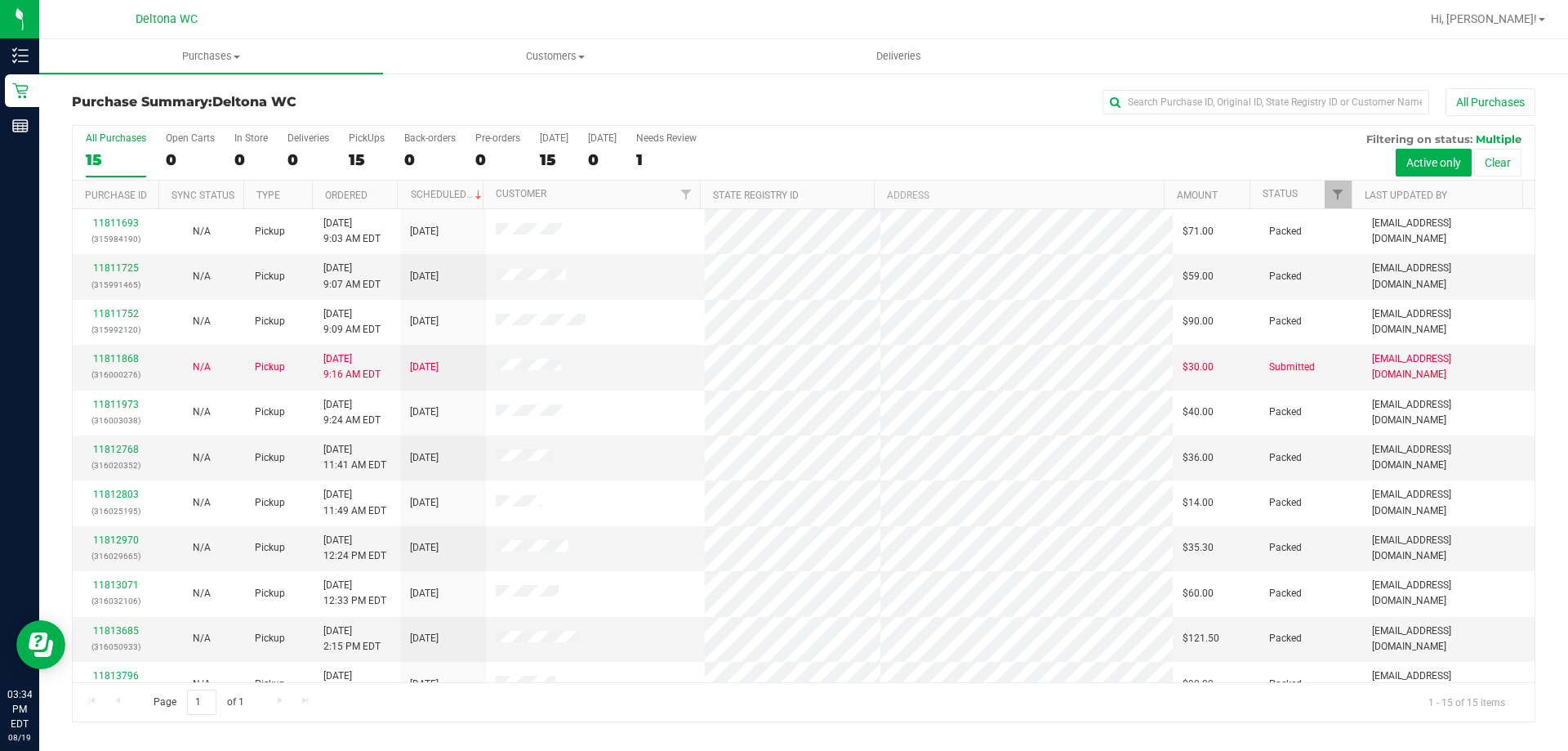
click at [114, 168] on div "15" at bounding box center [116, 159] width 61 height 19
click at [0, 0] on input "All Purchases 15" at bounding box center [0, 0] width 0 height 0
